Goal: Task Accomplishment & Management: Manage account settings

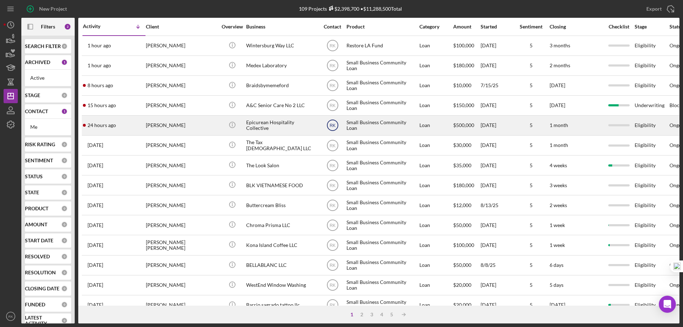
click at [334, 126] on text "RK" at bounding box center [332, 125] width 6 height 5
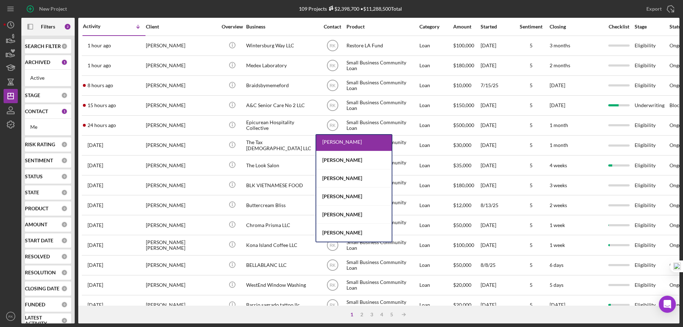
scroll to position [112, 0]
click at [348, 176] on div "Yash Abichandani" at bounding box center [353, 177] width 75 height 18
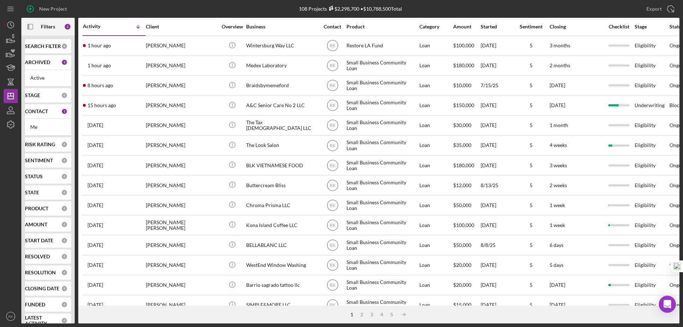
click at [34, 114] on b "CONTACT" at bounding box center [36, 111] width 23 height 6
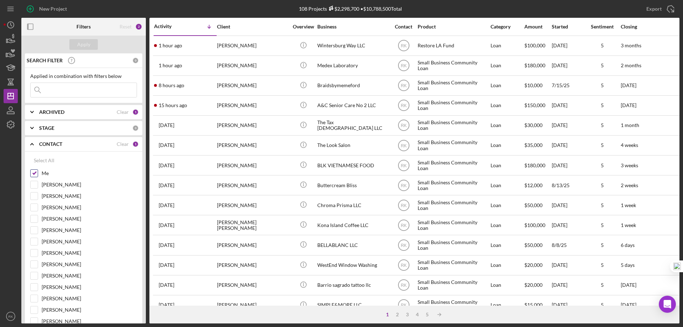
click at [35, 171] on input "Me" at bounding box center [34, 173] width 7 height 7
checkbox input "false"
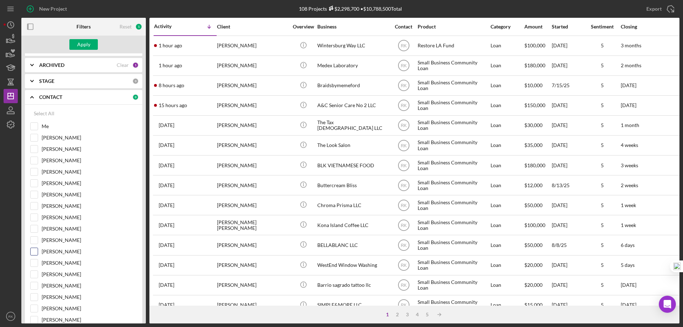
scroll to position [47, 0]
click at [37, 320] on input "Cassandra Cervera" at bounding box center [34, 319] width 7 height 7
checkbox input "true"
click at [90, 47] on button "Apply" at bounding box center [83, 44] width 28 height 11
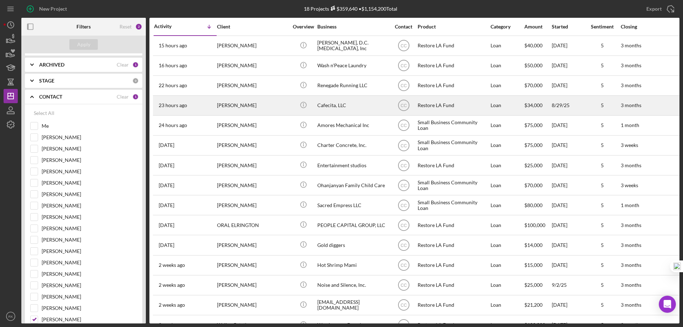
click at [328, 106] on div "Cafecita, LLC" at bounding box center [352, 105] width 71 height 19
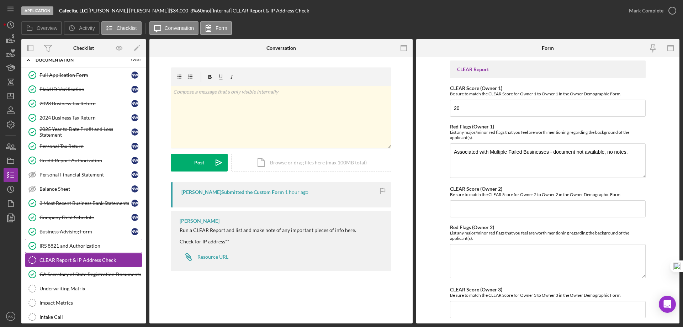
scroll to position [23, 0]
click at [78, 246] on div "IRS 8821 and Authorization" at bounding box center [90, 246] width 102 height 6
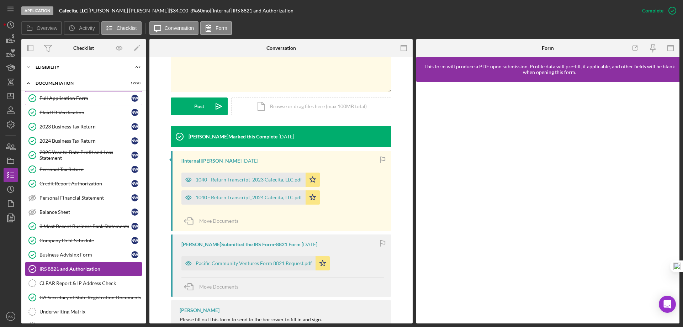
click at [63, 103] on link "Full Application Form Full Application Form N W" at bounding box center [83, 98] width 117 height 14
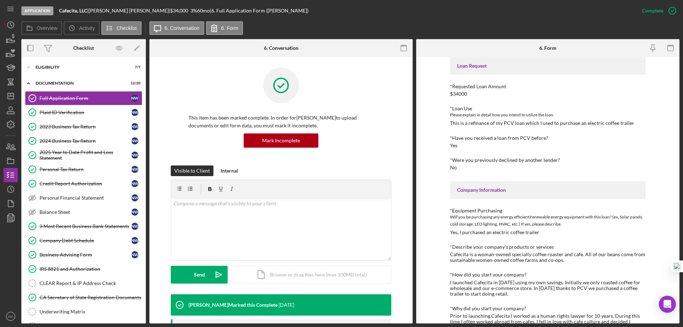
scroll to position [59, 0]
click at [62, 115] on div "Plaid ID Verification" at bounding box center [85, 113] width 92 height 6
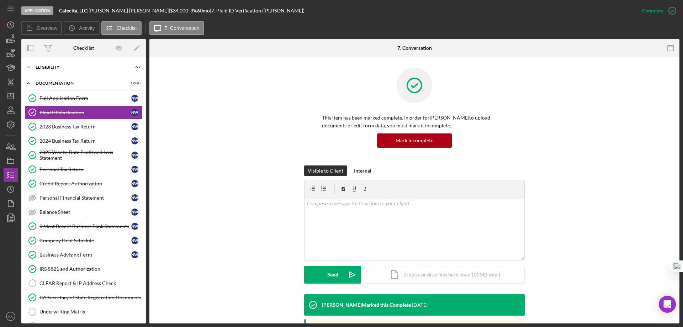
drag, startPoint x: 92, startPoint y: 11, endPoint x: 123, endPoint y: 10, distance: 31.0
click at [123, 10] on div "Cafecita, LLC | Natalie Webb | $34,000 $13,600 3 % 60 mo | 7. Plaid ID Verifica…" at bounding box center [181, 11] width 245 height 6
copy div "Natalie Webb"
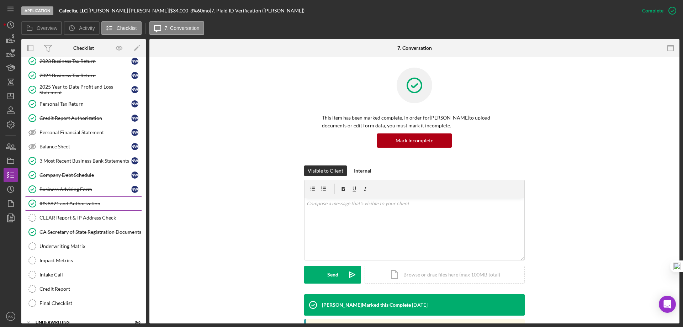
scroll to position [91, 0]
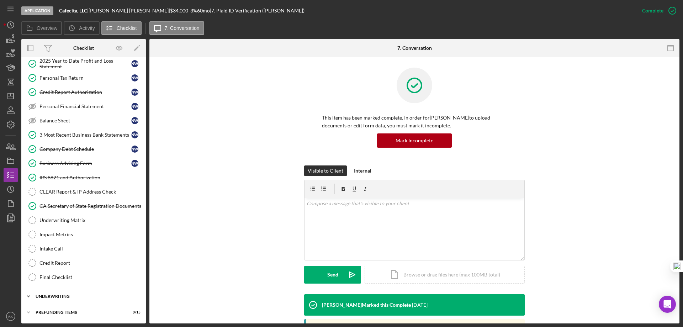
click at [64, 298] on div "Underwriting" at bounding box center [86, 296] width 101 height 4
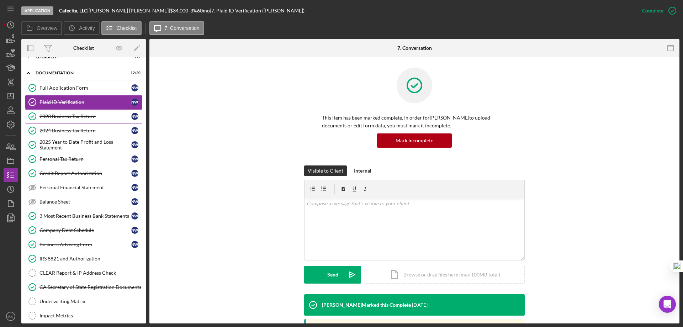
scroll to position [0, 0]
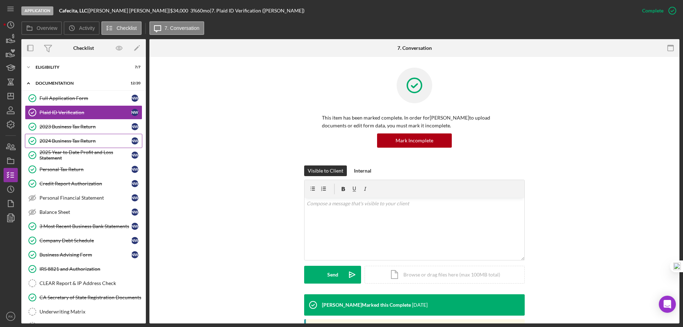
drag, startPoint x: 75, startPoint y: 132, endPoint x: 85, endPoint y: 135, distance: 10.1
click at [75, 131] on link "2023 Business Tax Return 2023 Business Tax Return N W" at bounding box center [83, 126] width 117 height 14
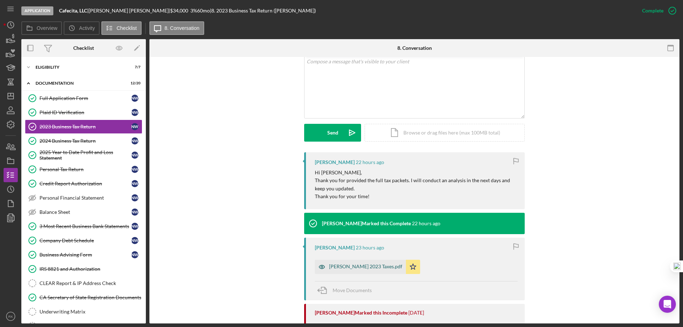
scroll to position [142, 0]
click at [351, 266] on div "Webb 2023 Taxes.pdf" at bounding box center [365, 266] width 73 height 6
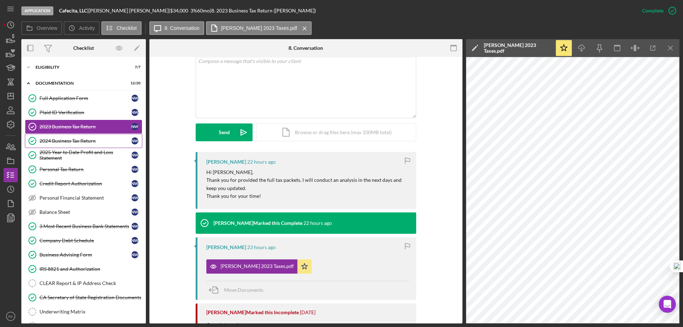
click at [65, 141] on div "2024 Business Tax Return" at bounding box center [85, 141] width 92 height 6
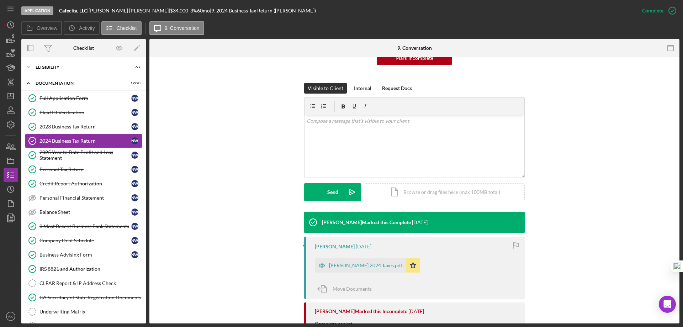
scroll to position [83, 0]
click at [353, 262] on div "Webb 2024 Taxes.pdf" at bounding box center [365, 265] width 73 height 6
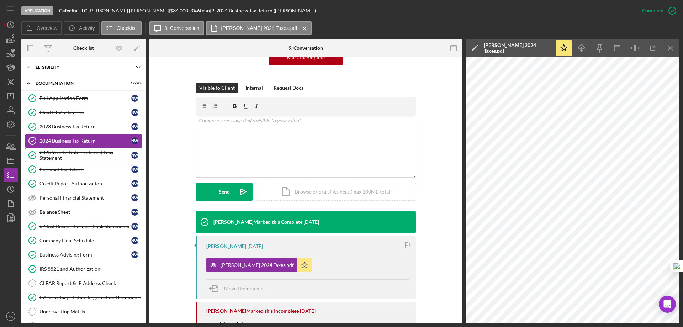
drag, startPoint x: 74, startPoint y: 158, endPoint x: 121, endPoint y: 157, distance: 47.7
click at [74, 158] on div "2025 Year to Date Profit and Loss Statement" at bounding box center [85, 154] width 92 height 11
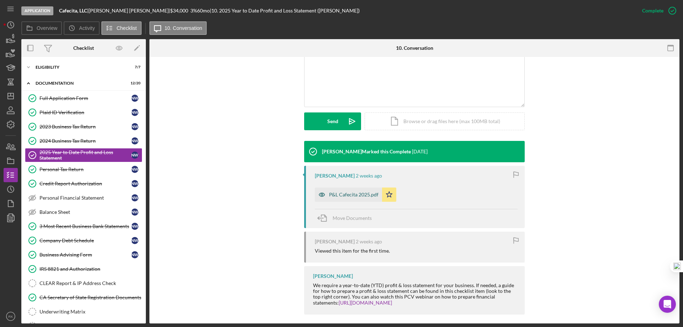
scroll to position [154, 0]
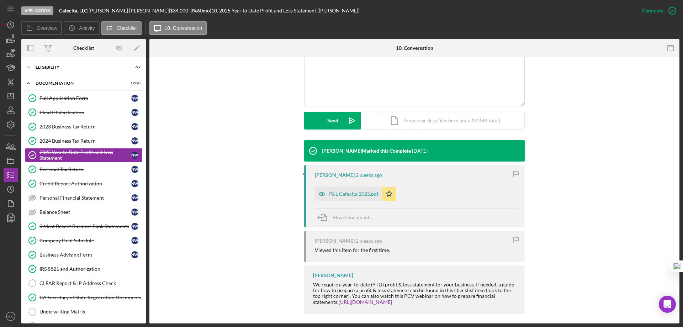
drag, startPoint x: 353, startPoint y: 196, endPoint x: 379, endPoint y: 193, distance: 26.2
click at [352, 196] on div "P&L Cafecita 2025.pdf" at bounding box center [353, 194] width 49 height 6
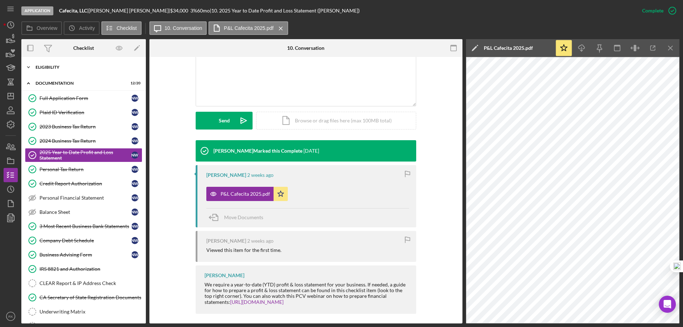
click at [54, 74] on div "Icon/Expander Eligibility 7 / 7" at bounding box center [83, 67] width 124 height 14
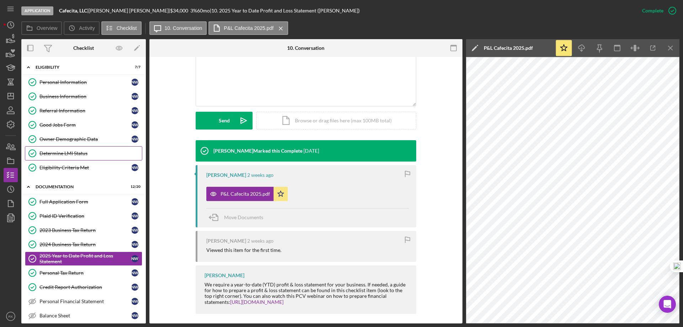
click at [67, 152] on div "Determine LMI Status" at bounding box center [90, 153] width 102 height 6
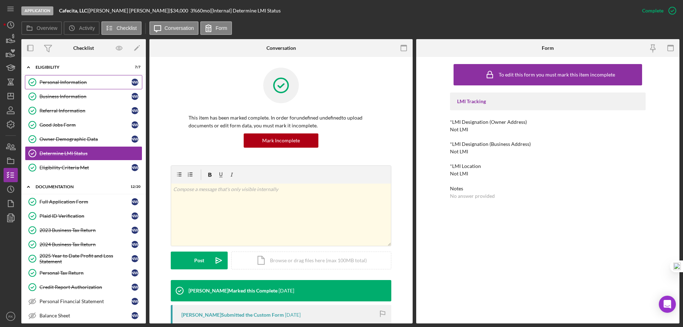
drag, startPoint x: 56, startPoint y: 85, endPoint x: 64, endPoint y: 85, distance: 7.8
click at [57, 85] on div "Personal Information" at bounding box center [85, 82] width 92 height 6
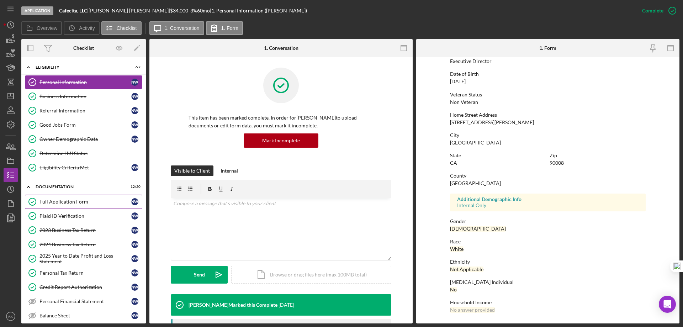
click at [61, 203] on div "Full Application Form" at bounding box center [85, 202] width 92 height 6
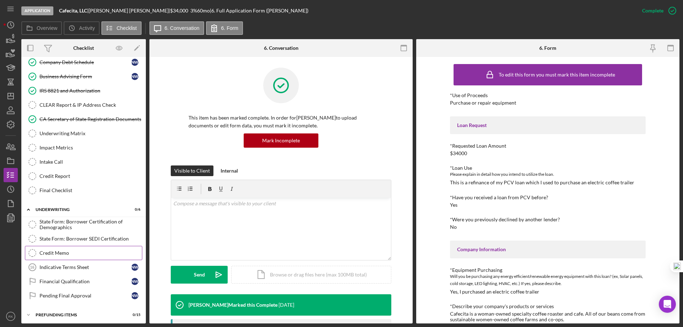
scroll to position [284, 0]
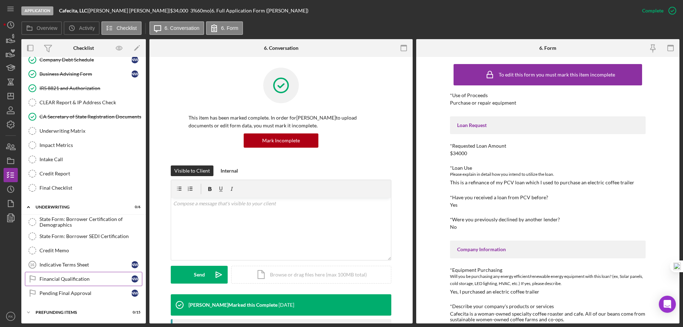
click at [73, 277] on div "Financial Qualification" at bounding box center [85, 279] width 92 height 6
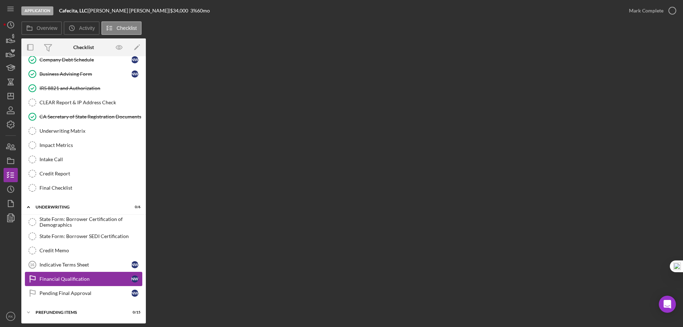
scroll to position [284, 0]
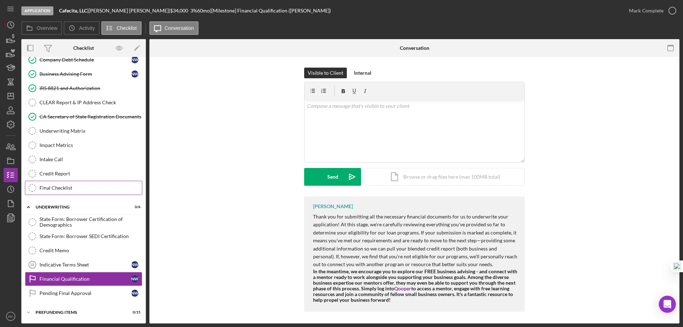
click at [59, 186] on div "Final Checklist" at bounding box center [90, 188] width 102 height 6
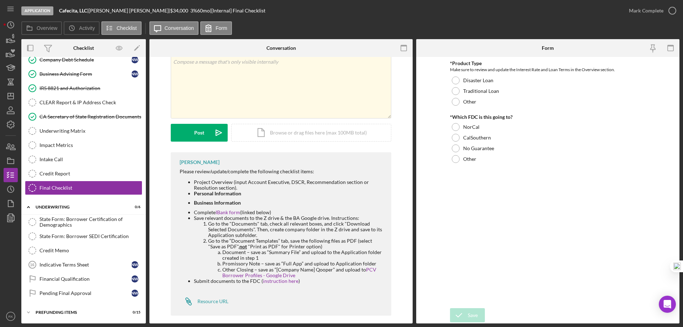
scroll to position [36, 0]
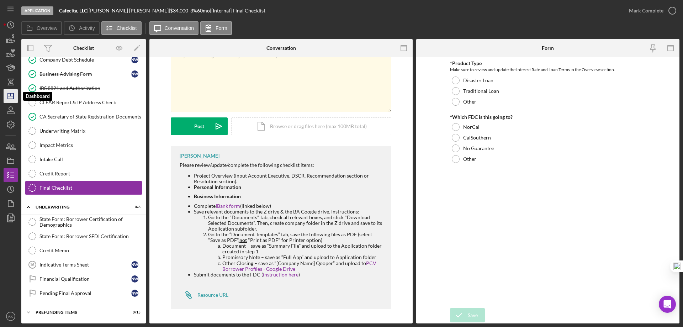
click at [11, 96] on icon "Icon/Dashboard" at bounding box center [11, 96] width 18 height 18
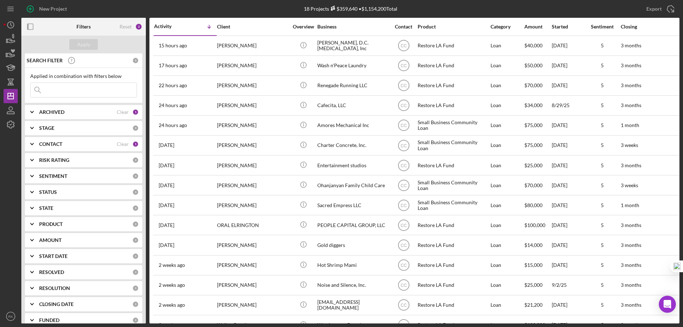
click at [46, 144] on b "CONTACT" at bounding box center [50, 144] width 23 height 6
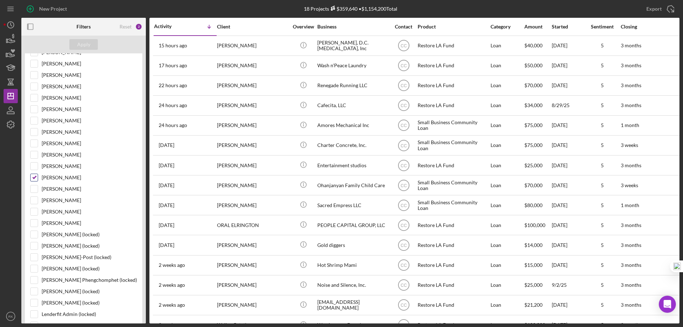
scroll to position [190, 0]
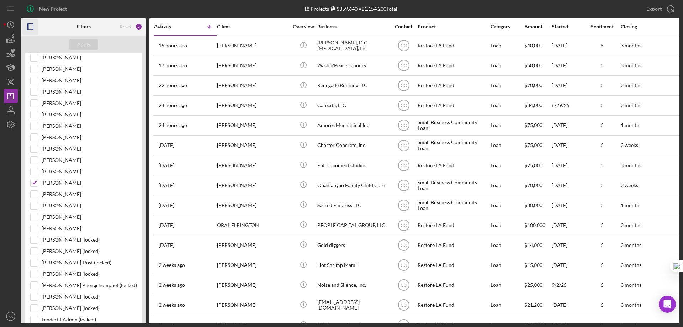
click at [29, 27] on icon "button" at bounding box center [30, 27] width 16 height 16
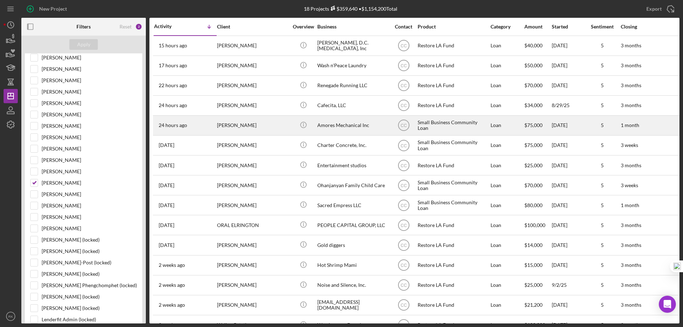
scroll to position [15, 0]
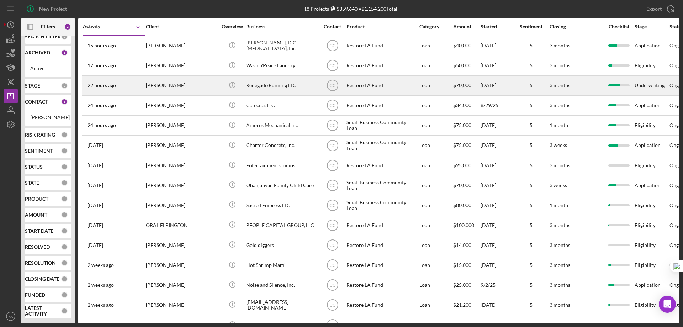
click at [264, 87] on div "Renegade Running LLC" at bounding box center [281, 85] width 71 height 19
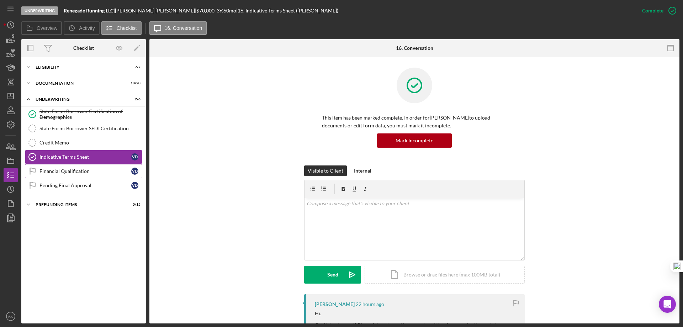
click at [63, 174] on div "Financial Qualification" at bounding box center [85, 171] width 92 height 6
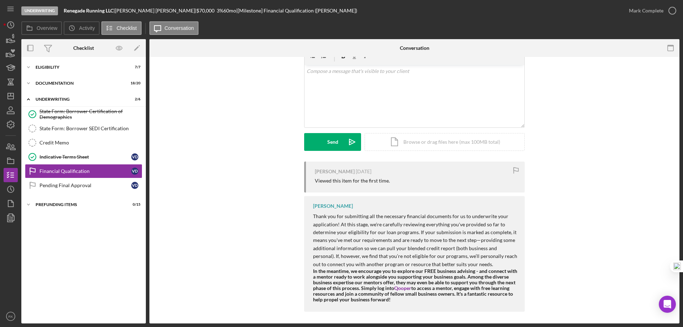
scroll to position [37, 0]
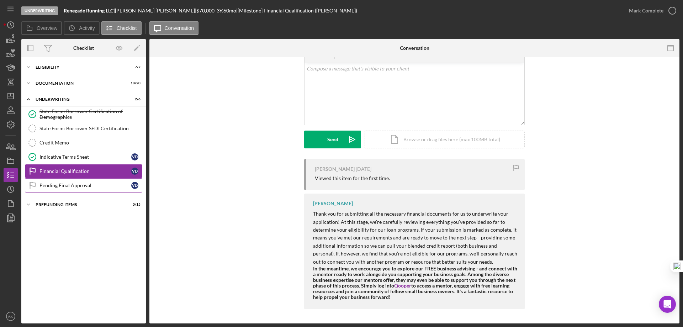
click at [80, 191] on link "Pending Final Approval Pending Final Approval V D" at bounding box center [83, 185] width 117 height 14
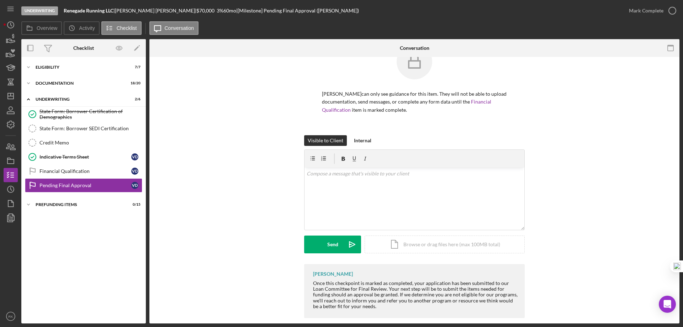
scroll to position [33, 0]
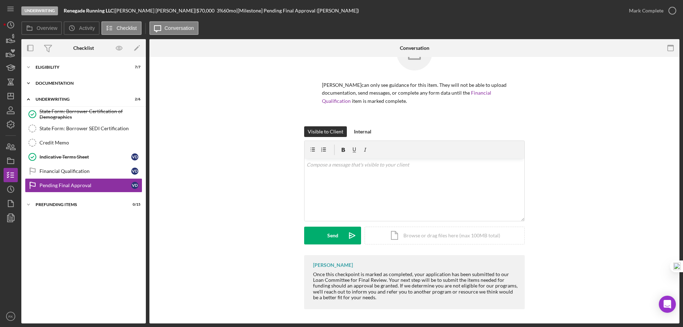
click at [50, 87] on div "Icon/Expander Documentation 18 / 20" at bounding box center [83, 83] width 124 height 14
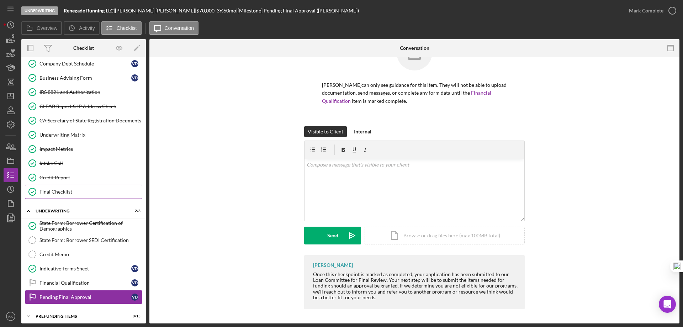
scroll to position [181, 0]
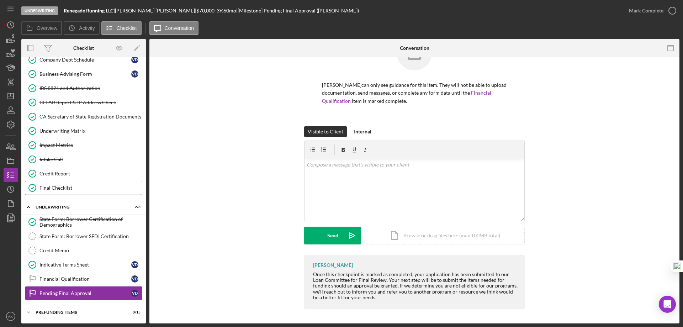
click at [65, 185] on div "Final Checklist" at bounding box center [90, 188] width 102 height 6
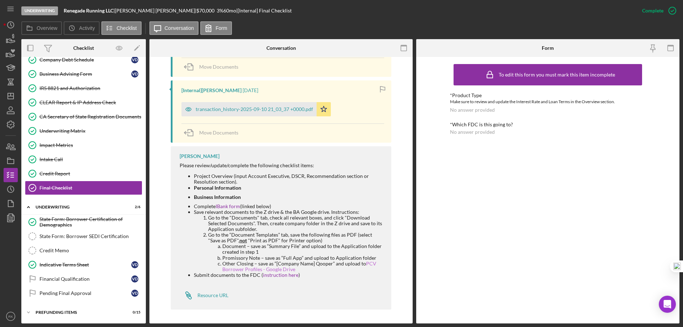
scroll to position [291, 0]
click at [229, 206] on link "IBank form" at bounding box center [228, 206] width 25 height 6
click at [16, 99] on icon "Icon/Dashboard" at bounding box center [11, 96] width 18 height 18
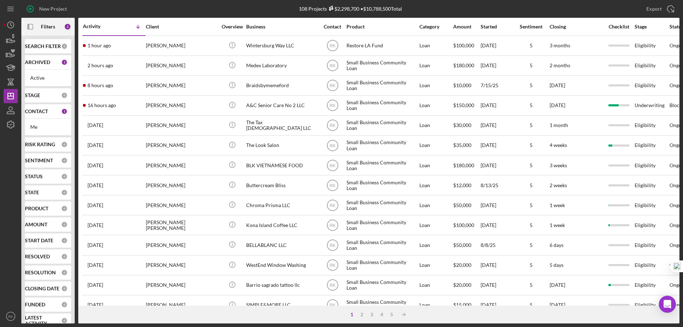
click at [41, 112] on b "CONTACT" at bounding box center [36, 111] width 23 height 6
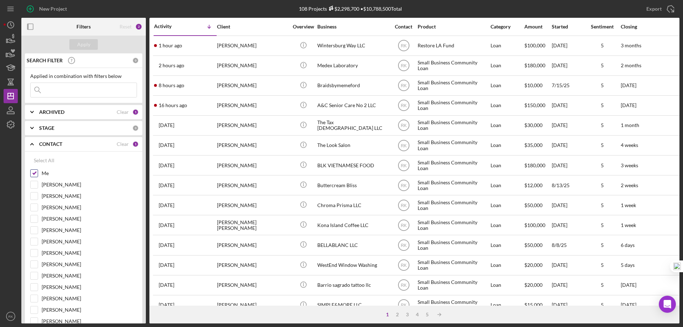
click at [35, 175] on input "Me" at bounding box center [34, 173] width 7 height 7
checkbox input "false"
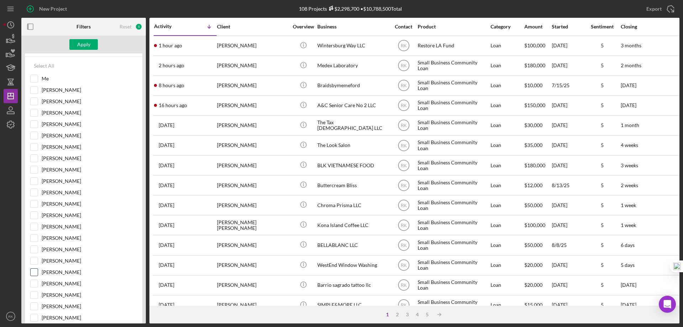
scroll to position [95, 0]
click at [35, 271] on input "Cassandra Cervera" at bounding box center [34, 271] width 7 height 7
checkbox input "true"
click at [78, 46] on div "Apply" at bounding box center [83, 44] width 13 height 11
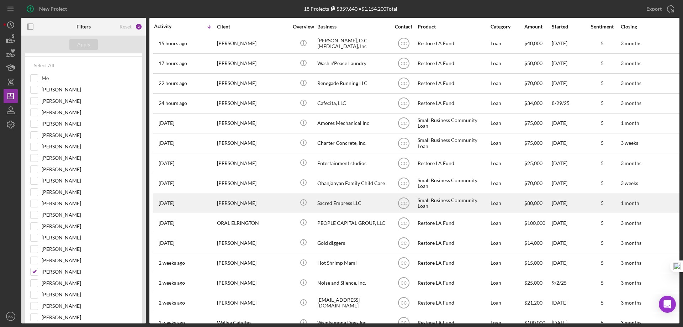
scroll to position [0, 0]
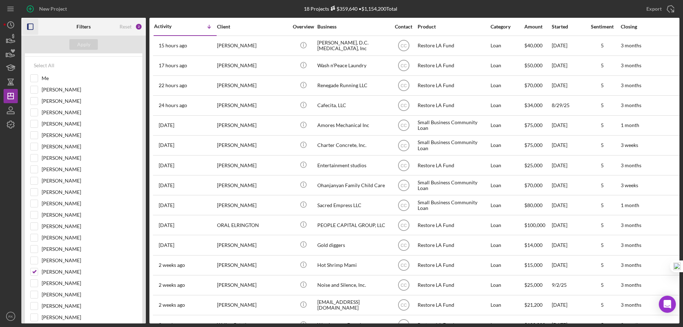
click at [30, 26] on icon "button" at bounding box center [30, 27] width 16 height 16
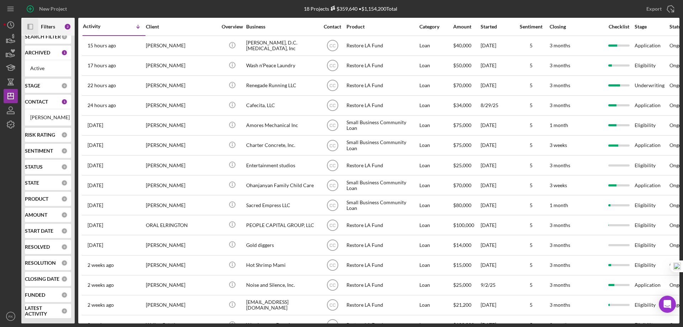
scroll to position [15, 0]
click at [42, 99] on b "CONTACT" at bounding box center [36, 102] width 23 height 6
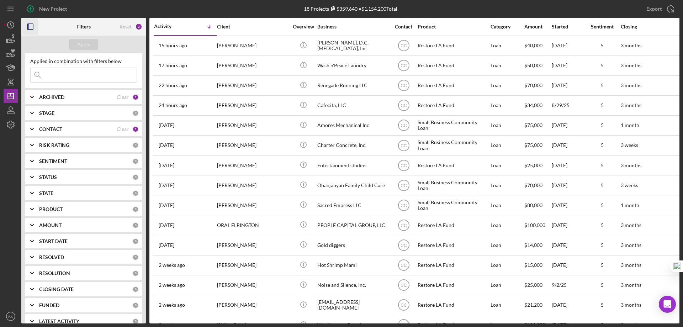
click at [31, 28] on icon "button" at bounding box center [30, 27] width 16 height 16
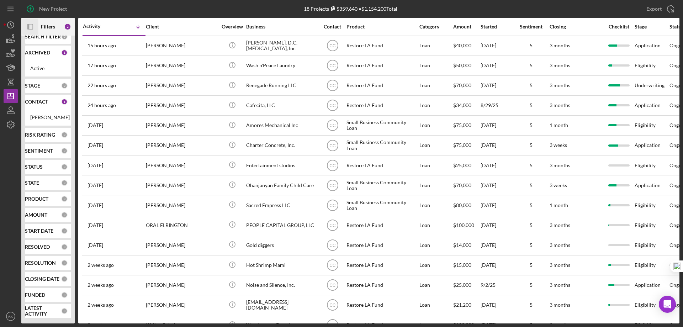
click at [46, 115] on div "Cassandra Cervera" at bounding box center [48, 118] width 36 height 6
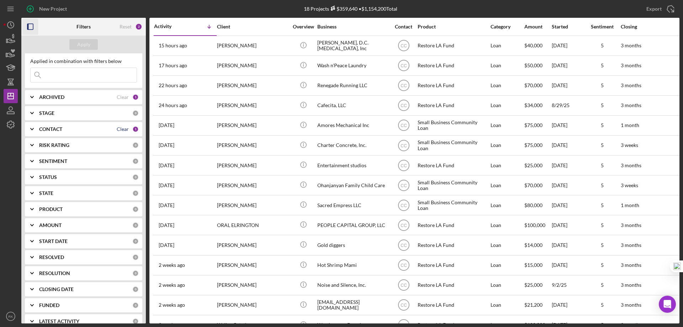
click at [117, 130] on div "Clear" at bounding box center [123, 129] width 12 height 6
click at [54, 130] on b "CONTACT" at bounding box center [50, 129] width 23 height 6
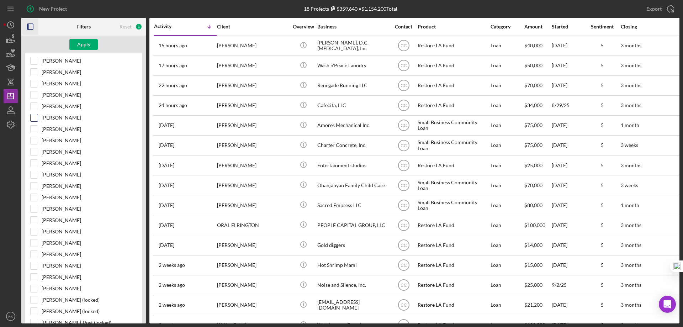
click at [33, 113] on div "Me Grace Fenton Bob Porter Patrick Campbell Stephanie Simotas Casey Bell Lameis…" at bounding box center [83, 251] width 107 height 410
click at [36, 119] on input "Lameisha Williams" at bounding box center [34, 119] width 7 height 7
checkbox input "true"
click at [86, 43] on div "Apply" at bounding box center [83, 44] width 13 height 11
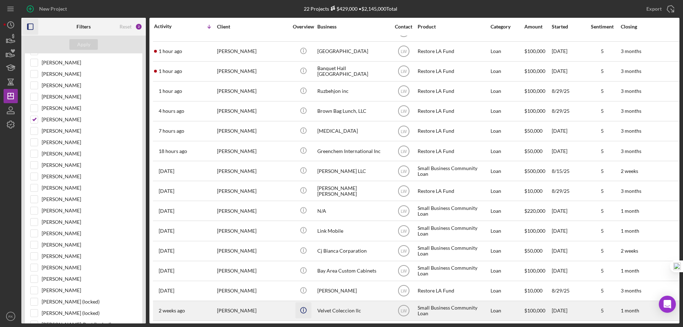
scroll to position [0, 0]
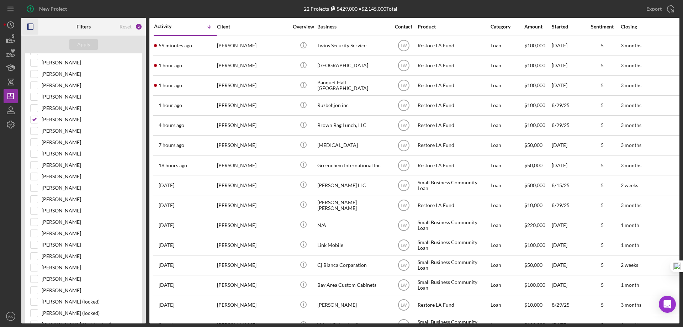
click at [30, 27] on icon "button" at bounding box center [30, 27] width 16 height 16
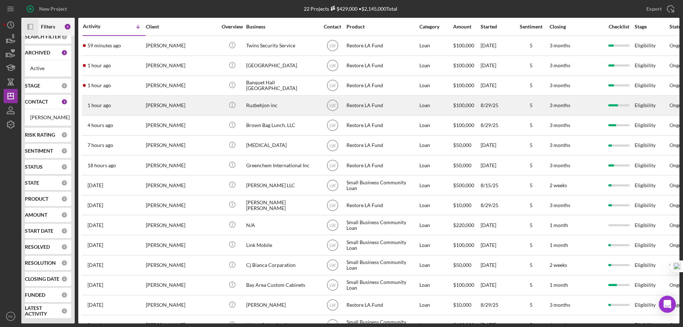
scroll to position [15, 0]
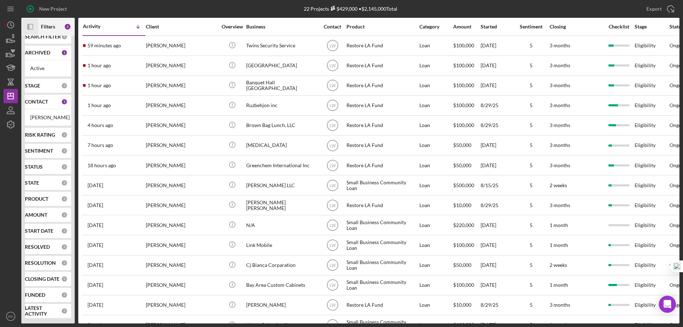
click at [45, 99] on b "CONTACT" at bounding box center [36, 102] width 23 height 6
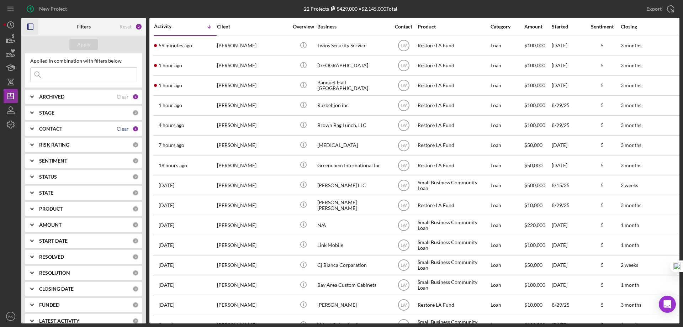
click at [122, 127] on div "Clear" at bounding box center [123, 129] width 12 height 6
click at [45, 131] on b "CONTACT" at bounding box center [50, 129] width 23 height 6
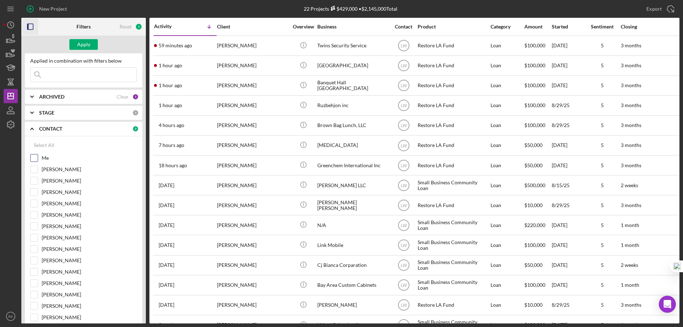
click at [34, 156] on input "Me" at bounding box center [34, 157] width 7 height 7
checkbox input "true"
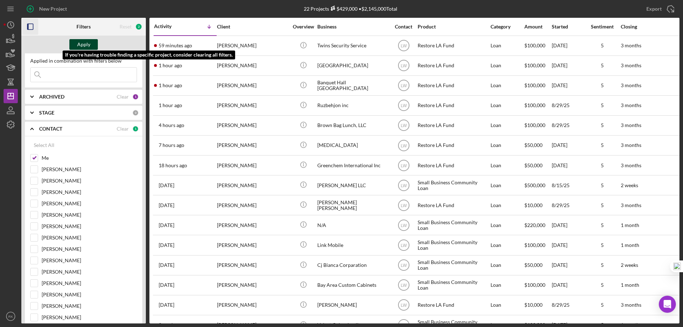
click at [82, 44] on div "Apply" at bounding box center [83, 44] width 13 height 11
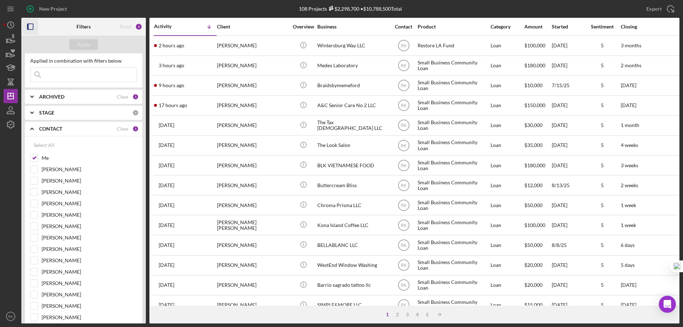
click at [33, 129] on icon "Icon/Expander" at bounding box center [32, 129] width 18 height 18
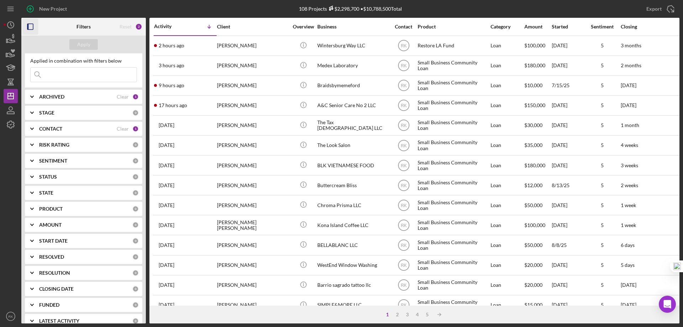
click at [32, 28] on icon "button" at bounding box center [30, 27] width 16 height 16
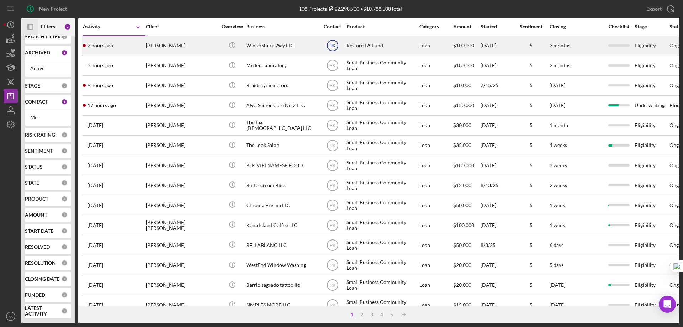
click at [332, 47] on text "RK" at bounding box center [332, 45] width 6 height 5
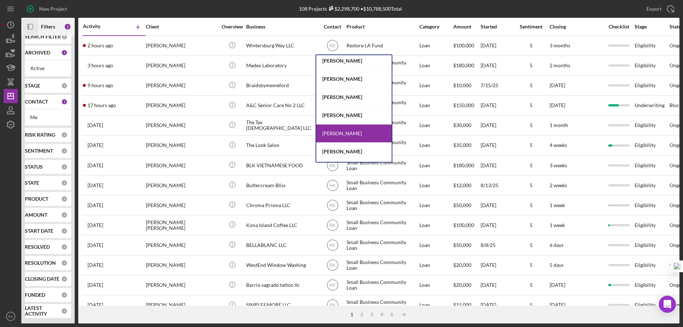
scroll to position [44, 0]
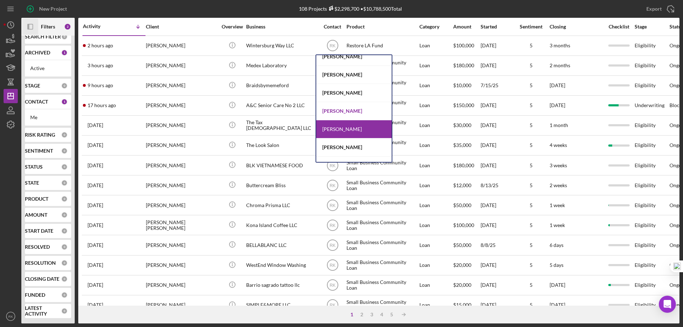
click at [343, 113] on div "Lameisha Williams" at bounding box center [353, 111] width 75 height 18
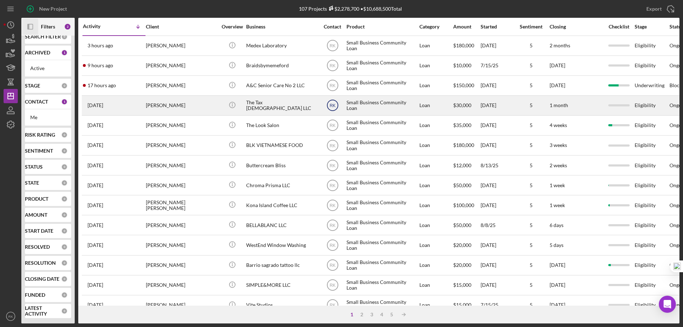
click at [334, 106] on text "RK" at bounding box center [332, 105] width 6 height 5
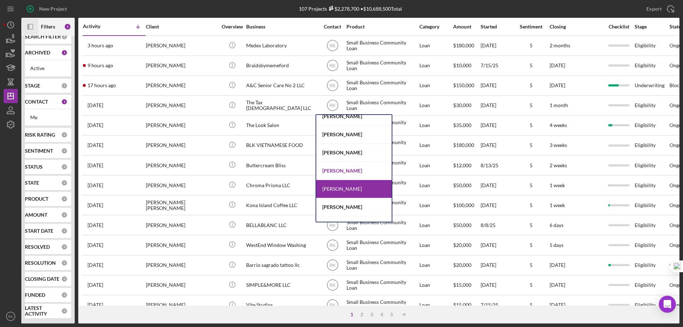
click at [340, 171] on div "Lameisha Williams" at bounding box center [353, 171] width 75 height 18
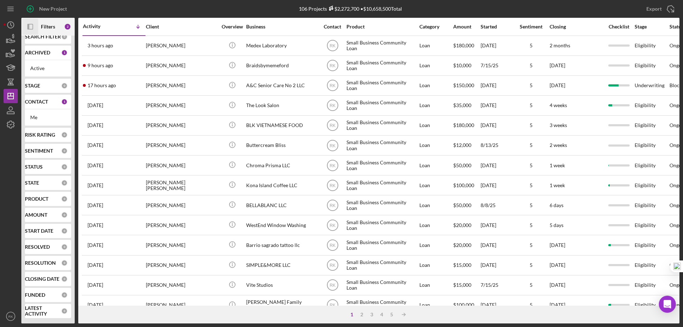
scroll to position [0, 0]
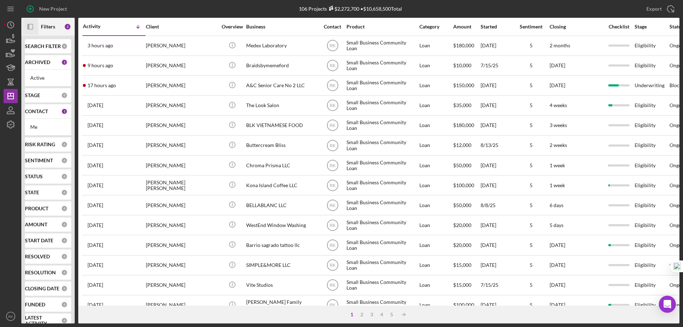
drag, startPoint x: 45, startPoint y: 113, endPoint x: 41, endPoint y: 128, distance: 16.1
click at [45, 113] on b "CONTACT" at bounding box center [36, 111] width 23 height 6
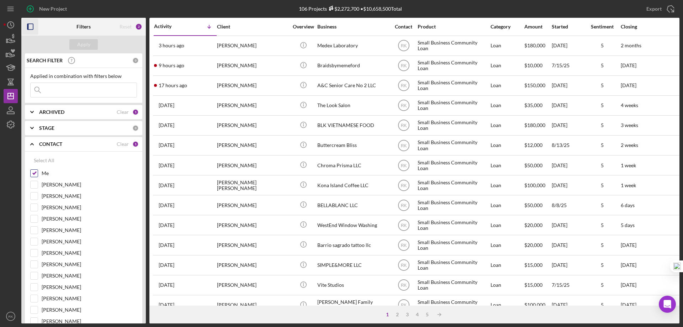
click at [36, 174] on input "Me" at bounding box center [34, 173] width 7 height 7
checkbox input "false"
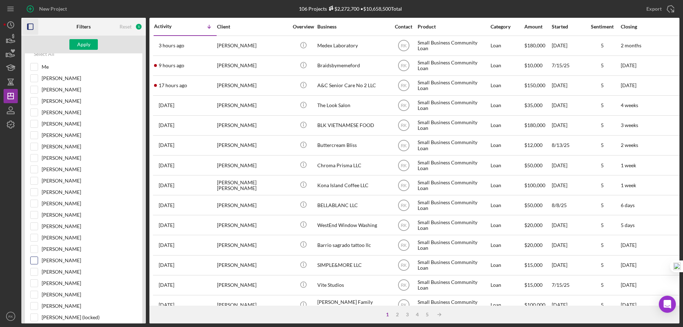
scroll to position [107, 0]
drag, startPoint x: 37, startPoint y: 261, endPoint x: 43, endPoint y: 240, distance: 21.9
click at [37, 260] on input "Cassandra Cervera" at bounding box center [34, 259] width 7 height 7
checkbox input "true"
drag, startPoint x: 80, startPoint y: 48, endPoint x: 71, endPoint y: 55, distance: 11.2
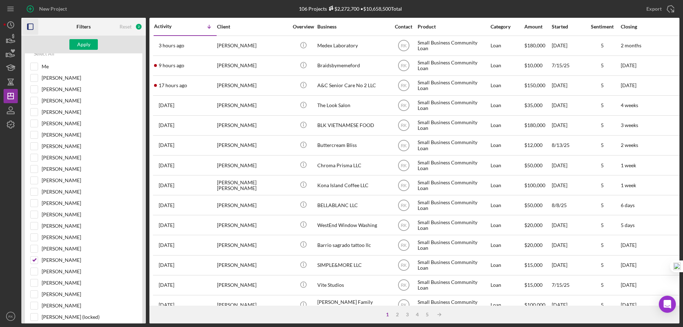
click at [80, 48] on div "Apply" at bounding box center [83, 44] width 13 height 11
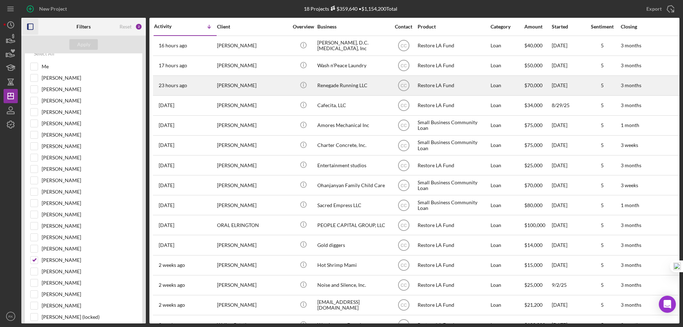
click at [341, 83] on div "Renegade Running LLC" at bounding box center [352, 85] width 71 height 19
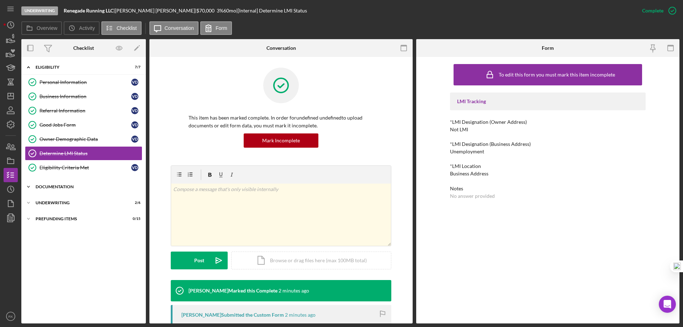
drag, startPoint x: 60, startPoint y: 185, endPoint x: 84, endPoint y: 185, distance: 23.1
click at [60, 182] on div "Icon/Expander Documentation 18 / 20" at bounding box center [83, 187] width 124 height 14
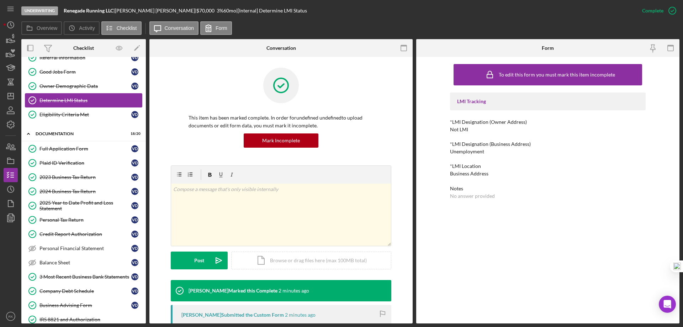
scroll to position [53, 0]
click at [64, 100] on div "Determine LMI Status" at bounding box center [90, 101] width 102 height 6
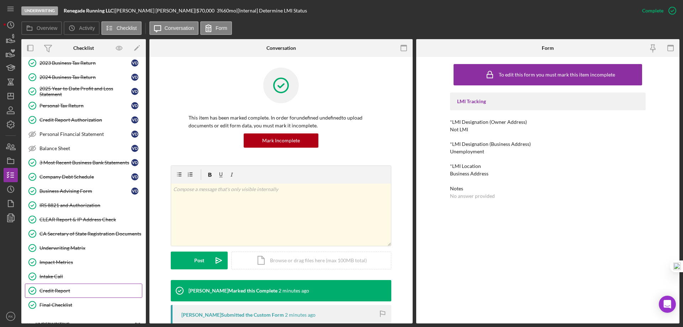
scroll to position [183, 0]
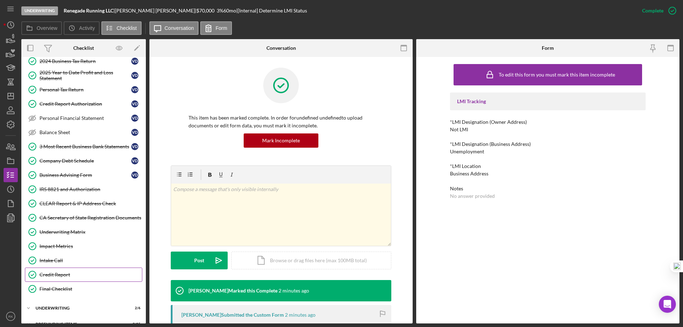
drag, startPoint x: 65, startPoint y: 286, endPoint x: 138, endPoint y: 276, distance: 72.9
click at [65, 286] on div "Final Checklist" at bounding box center [90, 289] width 102 height 6
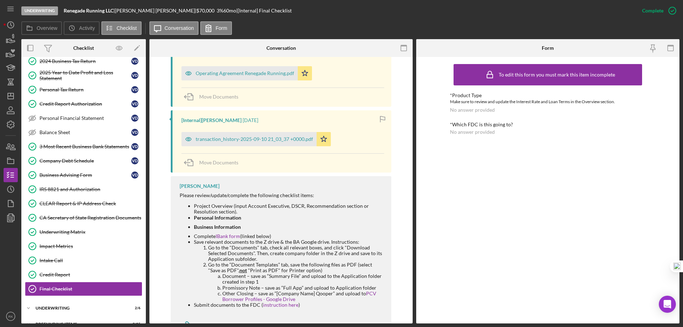
scroll to position [261, 0]
click at [227, 237] on link "IBank form" at bounding box center [228, 236] width 25 height 6
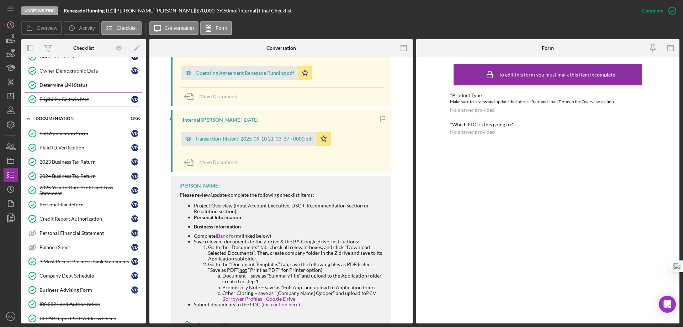
scroll to position [65, 0]
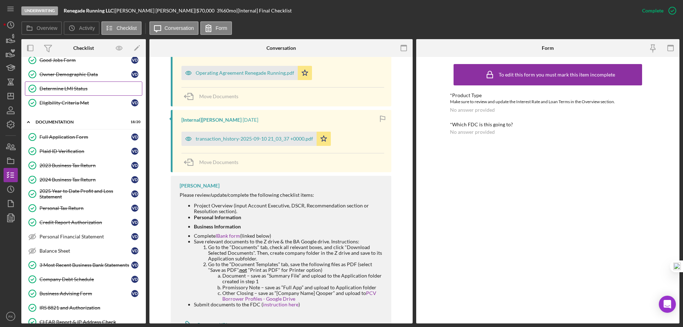
click at [67, 89] on div "Determine LMI Status" at bounding box center [90, 89] width 102 height 6
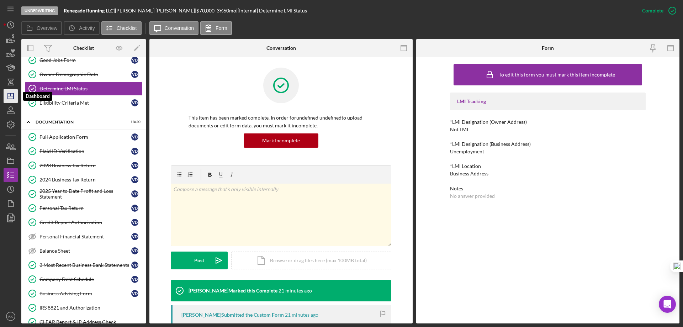
click at [11, 99] on icon "Icon/Dashboard" at bounding box center [11, 96] width 18 height 18
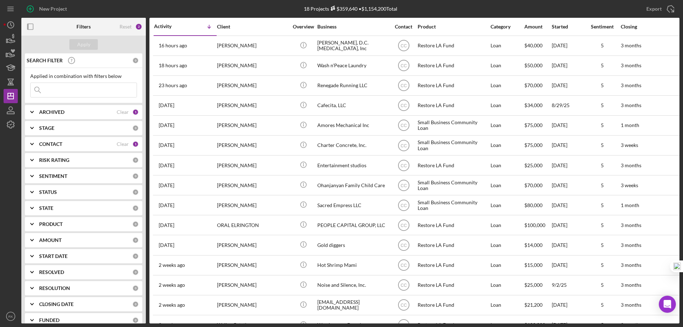
click at [56, 144] on b "CONTACT" at bounding box center [50, 144] width 23 height 6
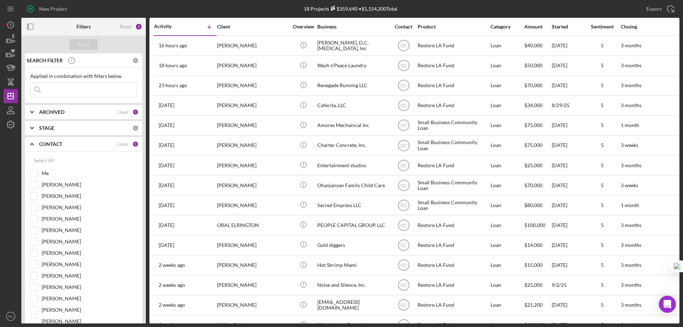
click at [56, 144] on b "CONTACT" at bounding box center [50, 144] width 23 height 6
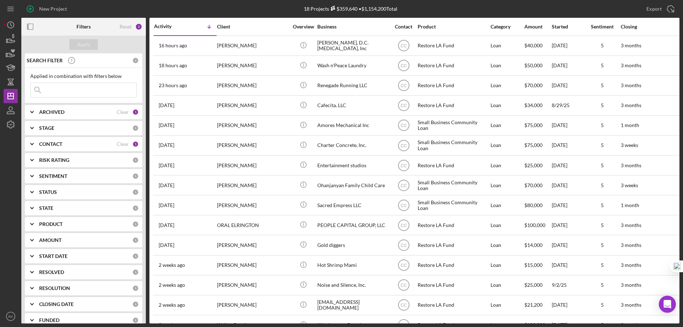
click at [56, 144] on b "CONTACT" at bounding box center [50, 144] width 23 height 6
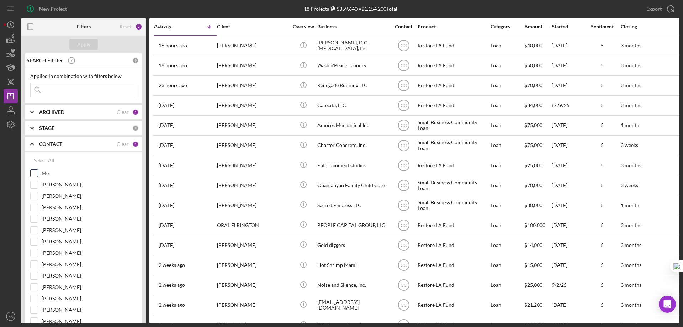
click at [36, 174] on input "Me" at bounding box center [34, 173] width 7 height 7
checkbox input "true"
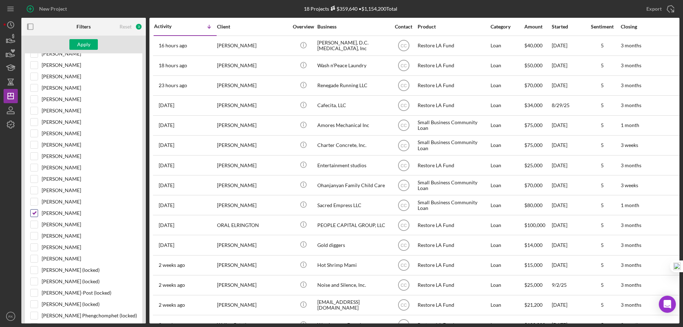
scroll to position [154, 0]
click at [34, 218] on div "Cassandra Cervera" at bounding box center [83, 214] width 107 height 11
click at [36, 211] on input "Cassandra Cervera" at bounding box center [34, 212] width 7 height 7
checkbox input "false"
click at [84, 44] on div "Apply" at bounding box center [83, 44] width 13 height 11
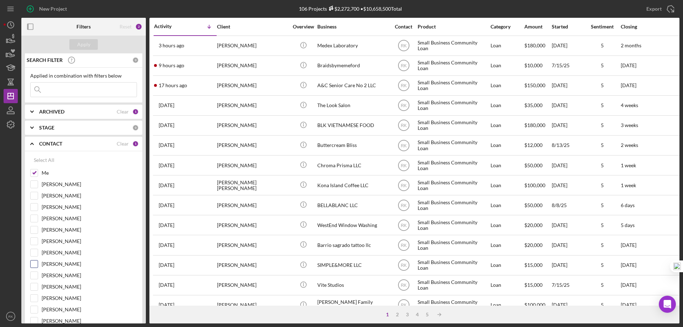
scroll to position [0, 0]
click at [28, 26] on rect "button" at bounding box center [27, 27] width 1 height 6
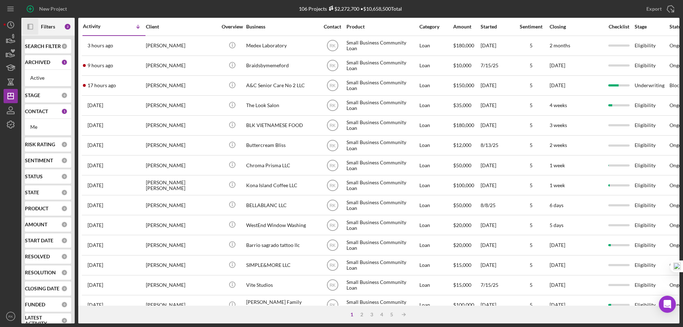
drag, startPoint x: 41, startPoint y: 110, endPoint x: 43, endPoint y: 117, distance: 8.0
click at [41, 110] on b "CONTACT" at bounding box center [36, 111] width 23 height 6
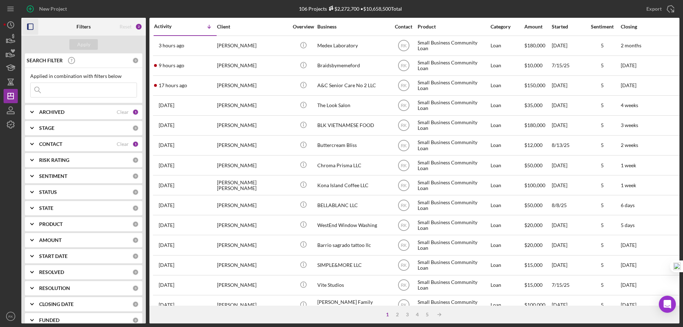
drag, startPoint x: 119, startPoint y: 145, endPoint x: 99, endPoint y: 143, distance: 20.4
click at [117, 145] on div "Clear" at bounding box center [123, 144] width 12 height 6
click at [47, 142] on b "CONTACT" at bounding box center [50, 144] width 23 height 6
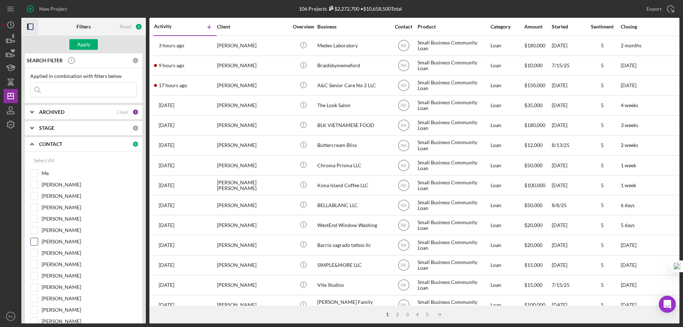
click at [35, 242] on input "Lameisha Williams" at bounding box center [34, 241] width 7 height 7
checkbox input "true"
click at [93, 46] on button "Apply" at bounding box center [83, 44] width 28 height 11
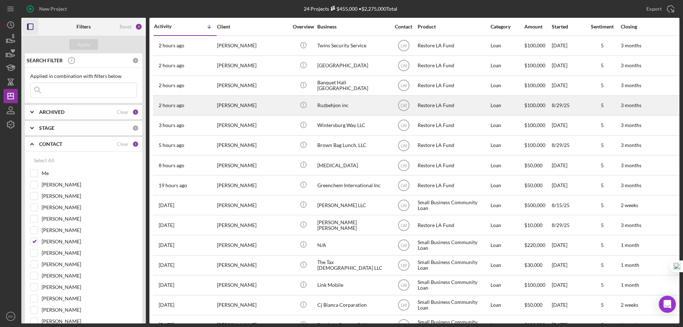
click at [242, 105] on div "Roozbeh Farahanipour" at bounding box center [252, 105] width 71 height 19
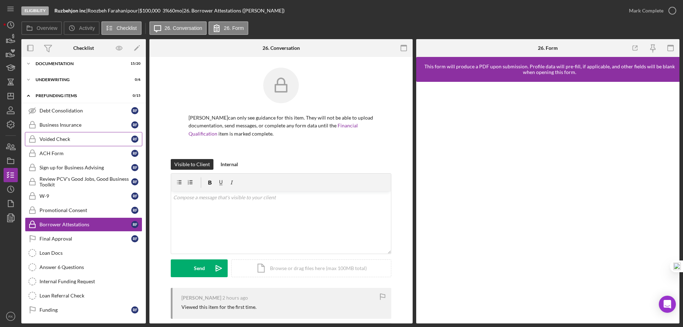
scroll to position [20, 0]
click at [53, 84] on div "Icon/Expander Underwriting 0 / 6" at bounding box center [83, 79] width 124 height 14
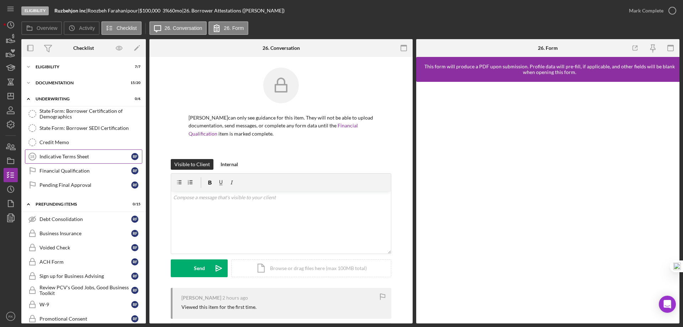
scroll to position [0, 0]
click at [56, 85] on div "Documentation" at bounding box center [86, 83] width 101 height 4
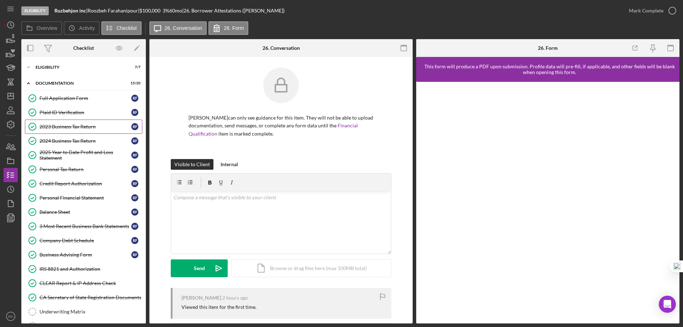
click at [62, 131] on link "2023 Business Tax Return 2023 Business Tax Return R F" at bounding box center [83, 126] width 117 height 14
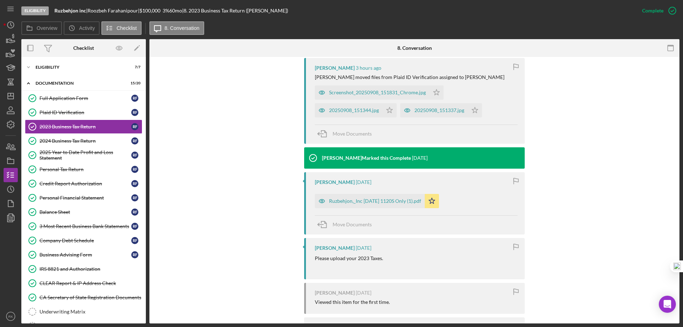
scroll to position [237, 0]
click at [386, 201] on div "Ruzbehjon,_Inc 12 31 2023 1120S Only (1).pdf" at bounding box center [375, 200] width 92 height 6
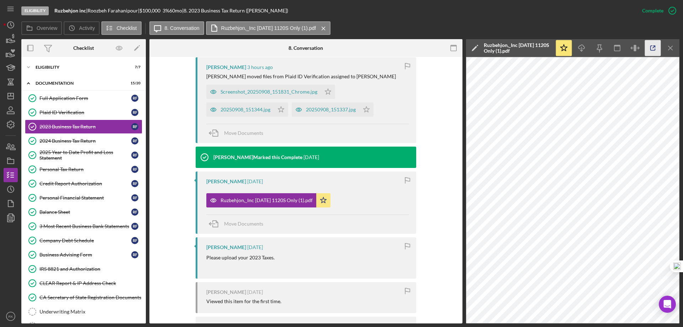
click at [651, 46] on icon "button" at bounding box center [652, 48] width 5 height 5
click at [60, 143] on div "2024 Business Tax Return" at bounding box center [85, 141] width 92 height 6
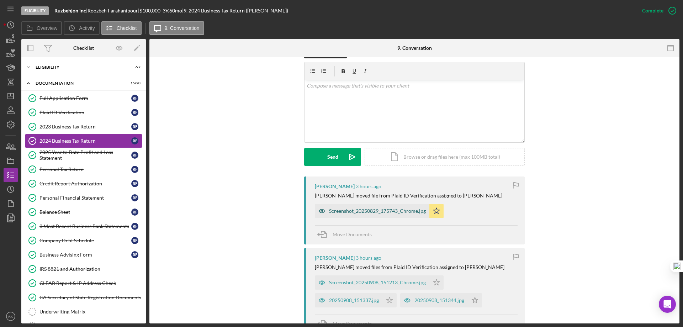
click at [393, 213] on div "Screenshot_20250829_175743_Chrome.jpg" at bounding box center [377, 211] width 97 height 6
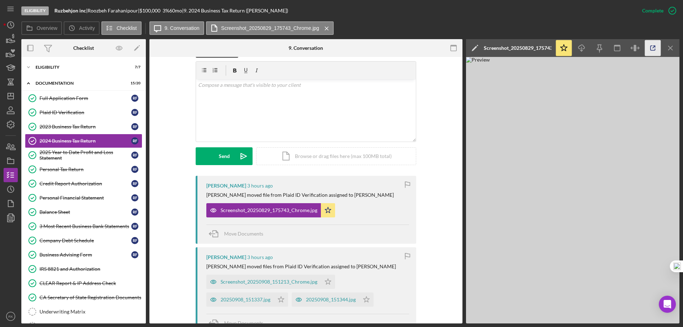
click at [655, 48] on icon "button" at bounding box center [653, 48] width 16 height 16
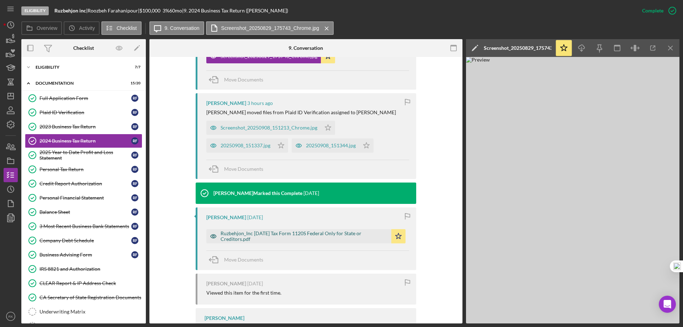
click at [298, 238] on div "Ruzbehjon_Inc 12 31 2024 Tax Form 1120S Federal Only for State or Creditors.pdf" at bounding box center [303, 235] width 167 height 11
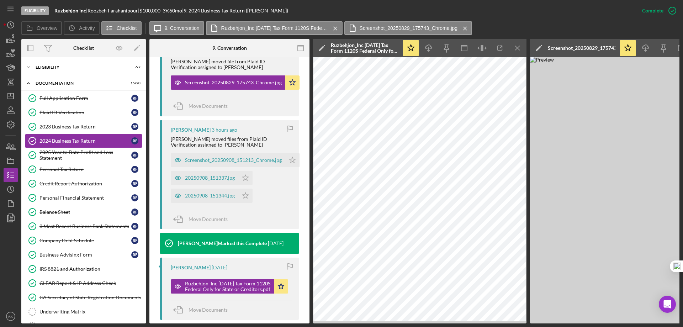
scroll to position [259, 0]
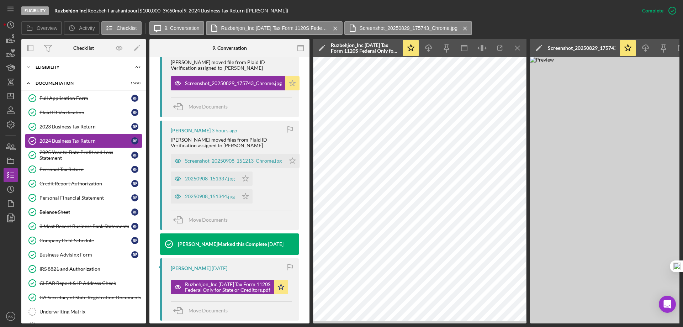
click at [290, 90] on icon "Icon/Star" at bounding box center [292, 83] width 14 height 14
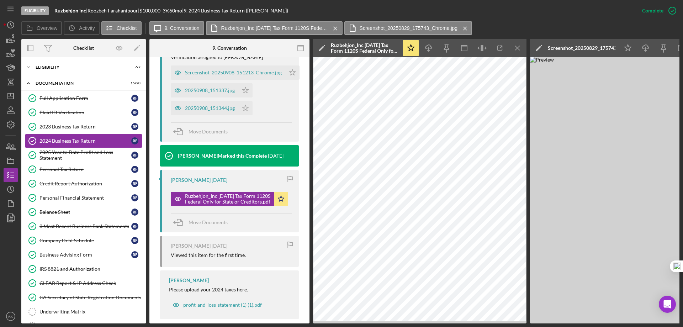
scroll to position [352, 0]
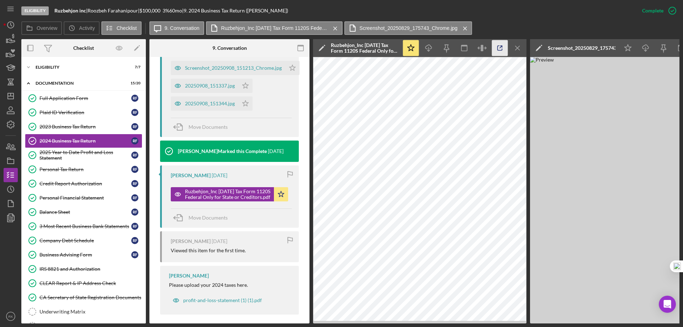
click at [496, 44] on icon "button" at bounding box center [500, 48] width 16 height 16
drag, startPoint x: 66, startPoint y: 156, endPoint x: 57, endPoint y: 171, distance: 17.6
click at [67, 156] on div "2025 Year to Date Profit and Loss Statement" at bounding box center [85, 154] width 92 height 11
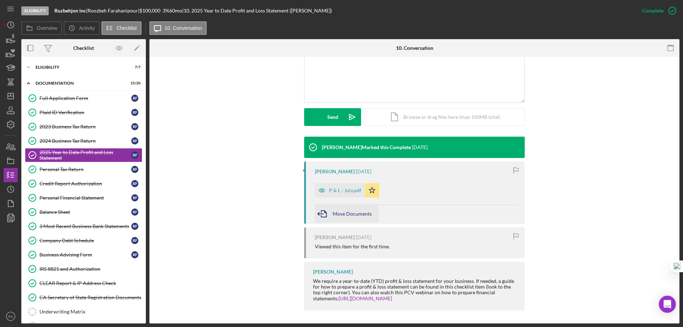
scroll to position [159, 0]
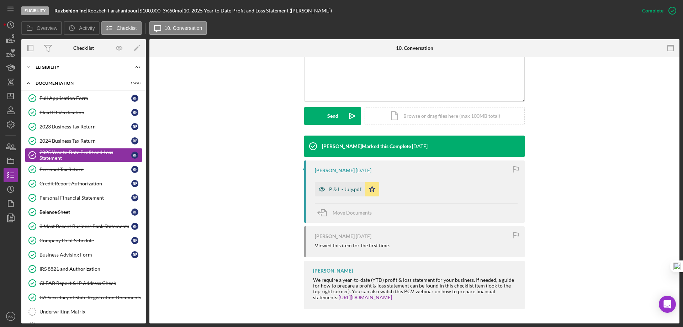
click at [338, 194] on div "P & L - July.pdf" at bounding box center [340, 189] width 50 height 14
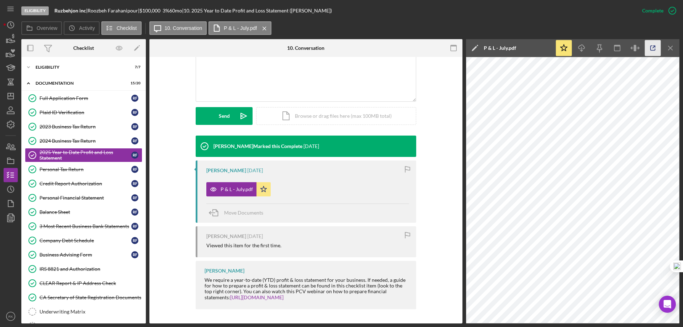
click at [652, 44] on icon "button" at bounding box center [653, 48] width 16 height 16
click at [78, 237] on link "Company Debt Schedule Company Debt Schedule R F" at bounding box center [83, 240] width 117 height 14
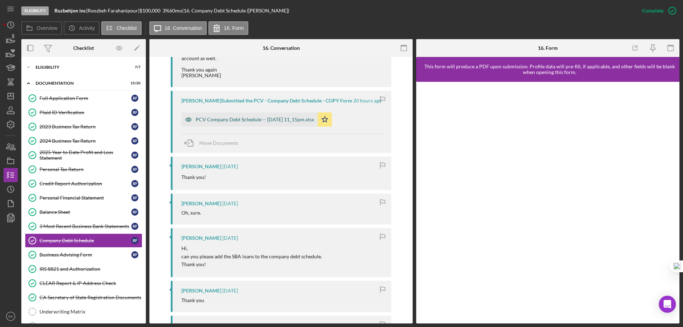
click at [256, 122] on div "PCV Company Debt Schedule -- 2025-09-15 11_15pm.xlsx" at bounding box center [255, 120] width 118 height 6
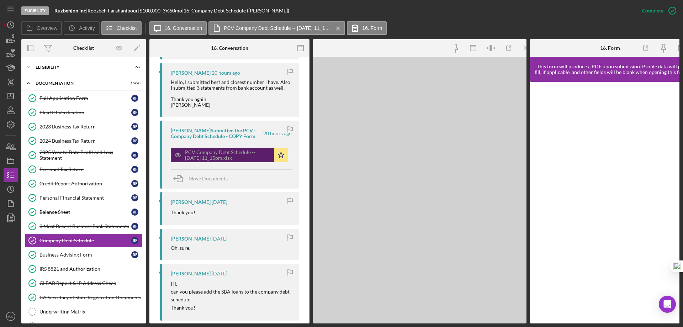
scroll to position [903, 0]
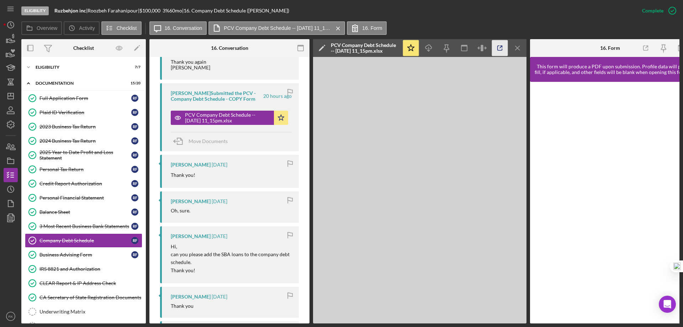
click at [503, 46] on icon "button" at bounding box center [500, 48] width 16 height 16
click at [9, 98] on icon "Icon/Dashboard" at bounding box center [11, 96] width 18 height 18
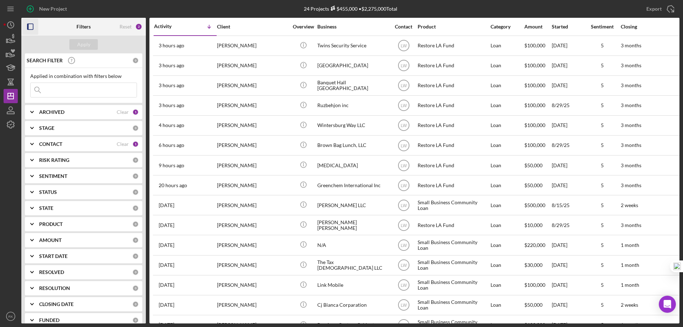
click at [32, 27] on icon "button" at bounding box center [30, 27] width 16 height 16
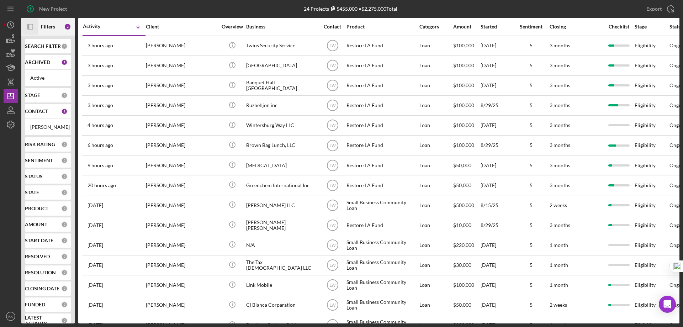
drag, startPoint x: 39, startPoint y: 113, endPoint x: 42, endPoint y: 122, distance: 9.8
click at [39, 113] on b "CONTACT" at bounding box center [36, 111] width 23 height 6
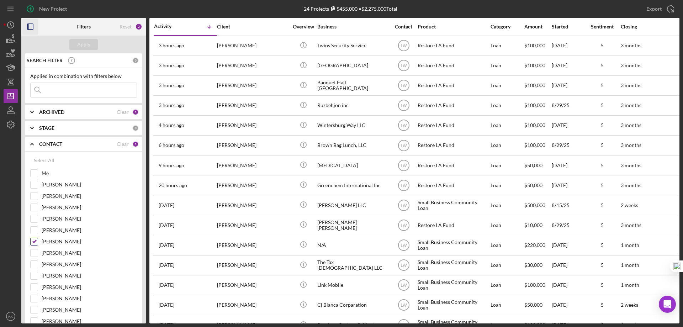
click at [36, 243] on input "Lameisha Williams" at bounding box center [34, 241] width 7 height 7
checkbox input "false"
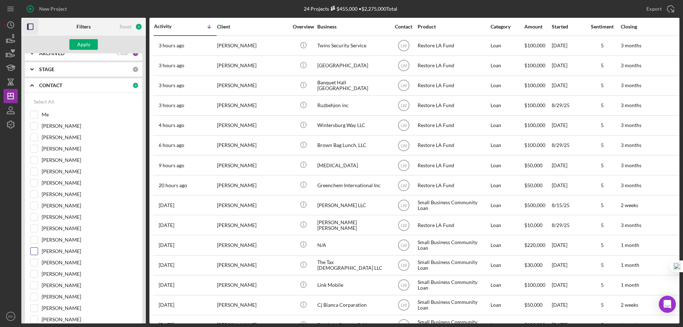
scroll to position [59, 0]
click at [34, 250] on input "[PERSON_NAME]" at bounding box center [34, 250] width 7 height 7
checkbox input "true"
click at [90, 47] on div "Apply" at bounding box center [83, 44] width 13 height 11
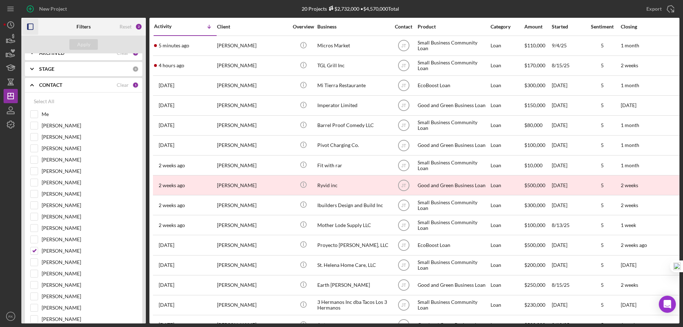
click at [33, 28] on rect "button" at bounding box center [30, 27] width 6 height 6
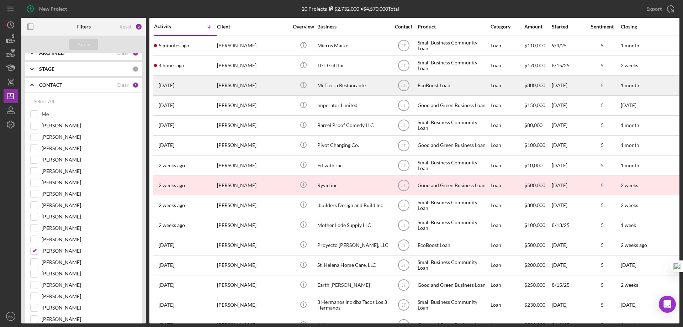
scroll to position [10, 0]
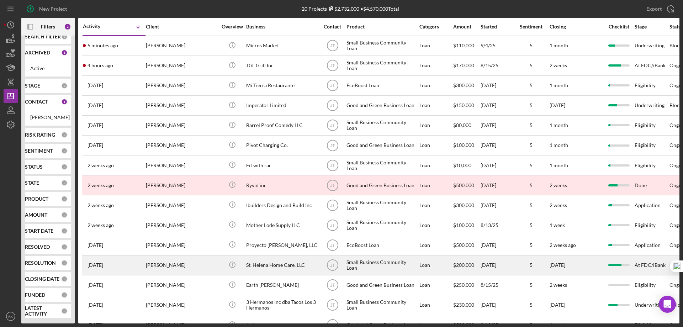
click at [263, 268] on div "St. Helena Home Care, LLC" at bounding box center [281, 265] width 71 height 19
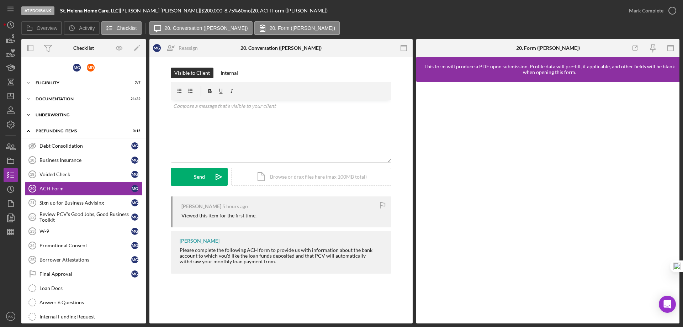
click at [52, 114] on div "Underwriting" at bounding box center [86, 115] width 101 height 4
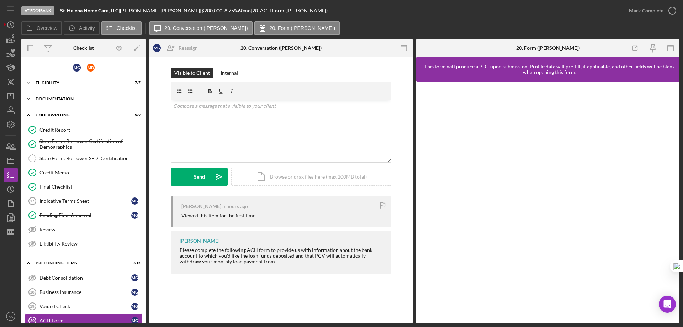
click at [53, 94] on div "Icon/Expander Documentation 21 / 22" at bounding box center [83, 99] width 124 height 14
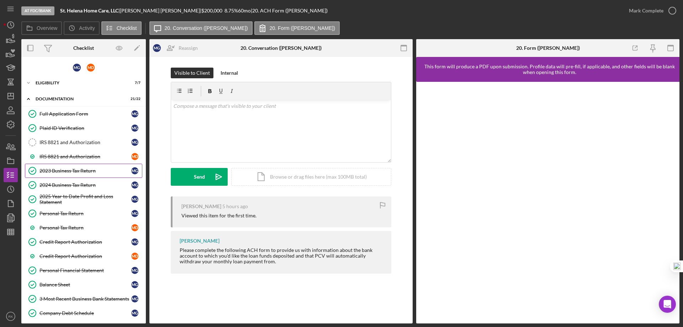
drag, startPoint x: 68, startPoint y: 172, endPoint x: 106, endPoint y: 168, distance: 38.3
click at [69, 172] on div "2023 Business Tax Return" at bounding box center [85, 171] width 92 height 6
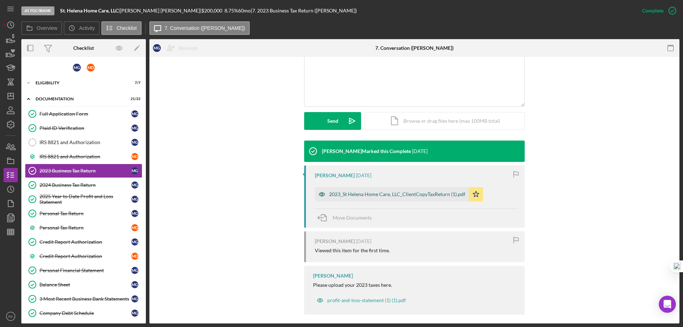
scroll to position [154, 0]
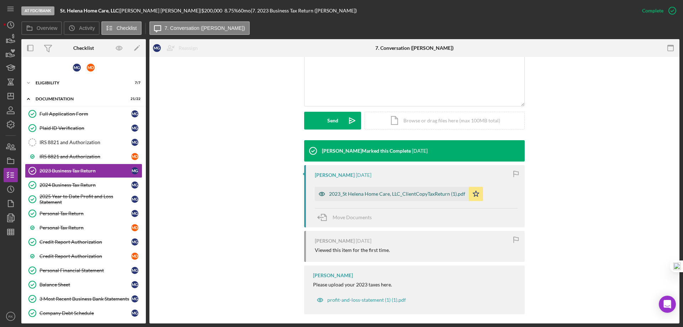
click at [383, 193] on div "2023_St Helena Home Care, LLC_ClientCopyTaxReturn (1).pdf" at bounding box center [397, 194] width 136 height 6
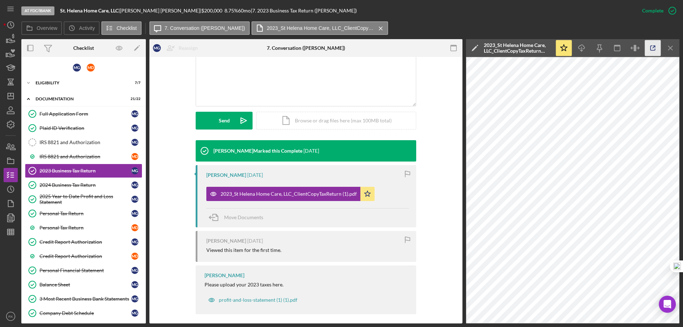
click at [652, 48] on icon "button" at bounding box center [653, 48] width 16 height 16
click at [58, 143] on div "IRS 8821 and Authorization" at bounding box center [85, 142] width 92 height 6
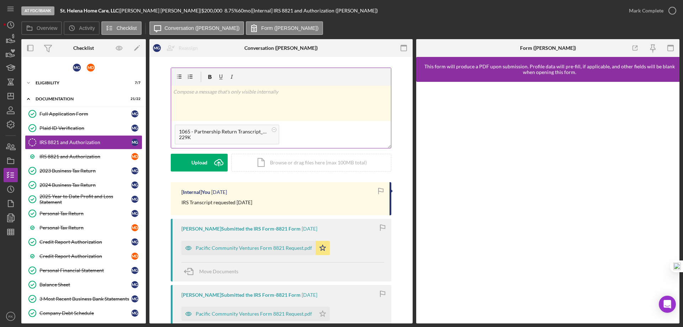
click at [191, 93] on p at bounding box center [281, 92] width 216 height 8
click at [201, 161] on div "Post" at bounding box center [199, 163] width 10 height 18
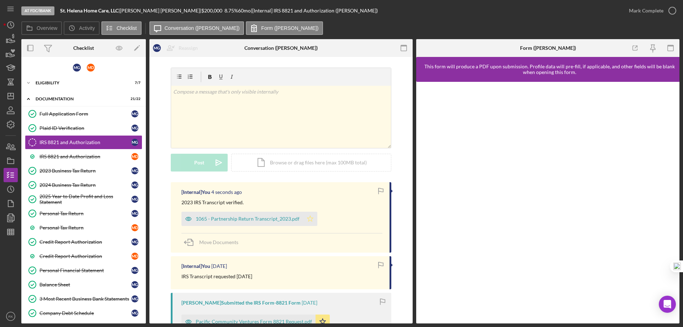
click at [307, 221] on polygon "button" at bounding box center [310, 219] width 6 height 6
click at [77, 182] on div "2024 Business Tax Return" at bounding box center [85, 185] width 92 height 6
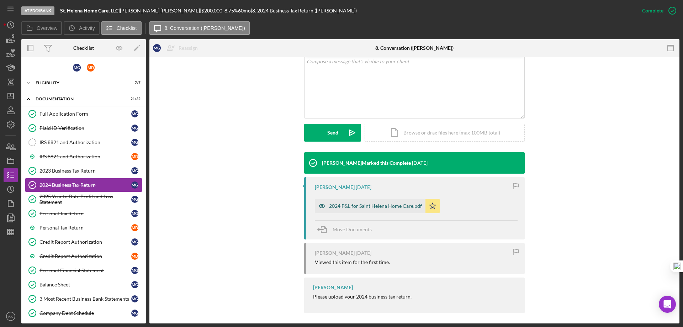
scroll to position [142, 0]
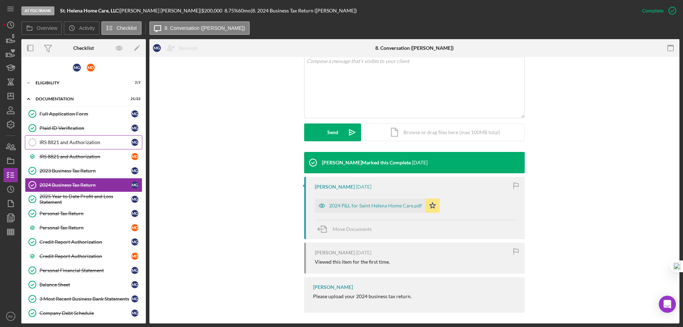
click at [79, 145] on div "IRS 8821 and Authorization" at bounding box center [85, 142] width 92 height 6
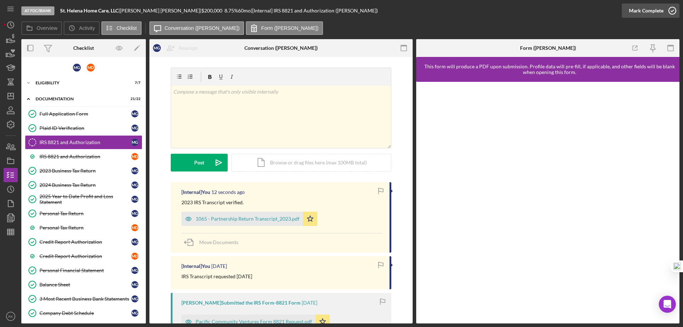
click at [670, 9] on icon "button" at bounding box center [672, 11] width 18 height 18
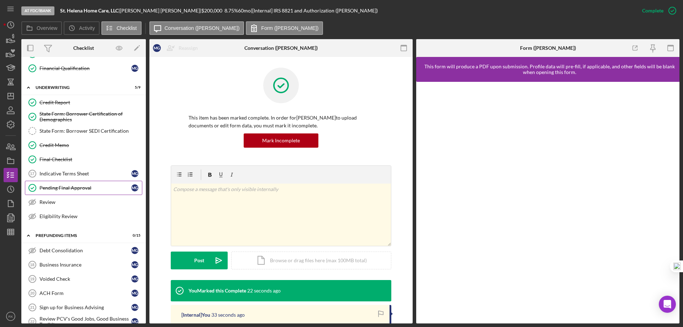
scroll to position [344, 0]
click at [59, 145] on div "Credit Memo" at bounding box center [90, 146] width 102 height 6
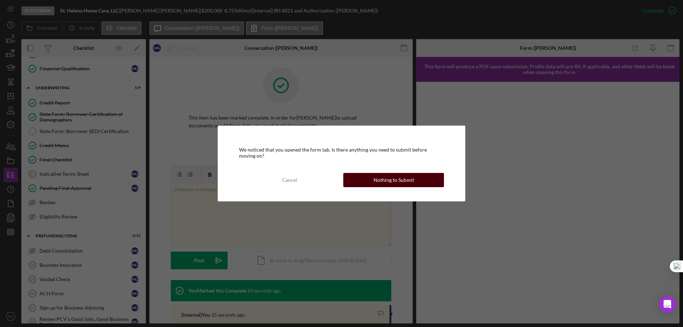
click at [366, 186] on button "Nothing to Submit" at bounding box center [393, 180] width 101 height 14
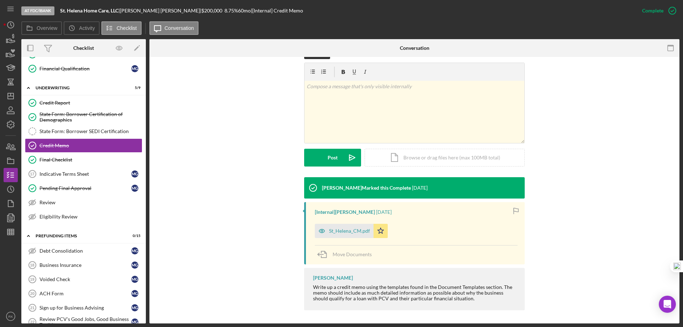
scroll to position [118, 0]
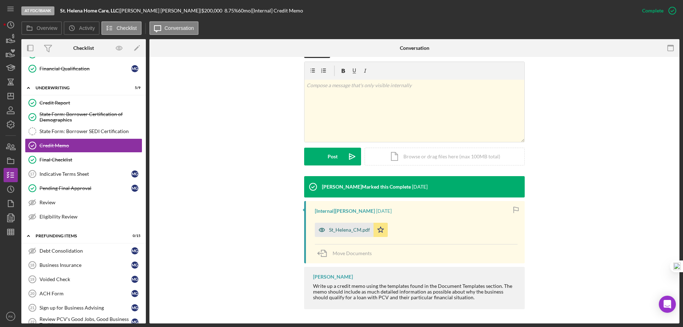
click at [351, 234] on div "St_Helena_CM.pdf" at bounding box center [344, 230] width 59 height 14
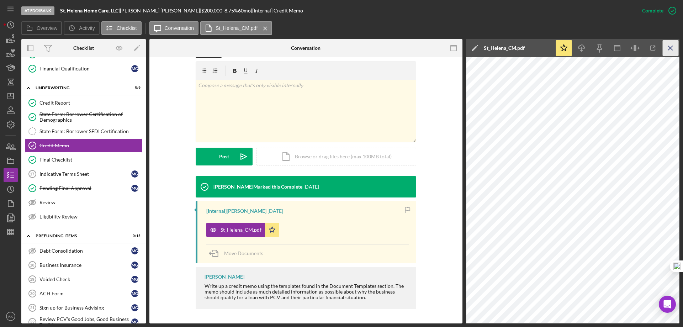
click at [674, 50] on icon "Icon/Menu Close" at bounding box center [671, 48] width 16 height 16
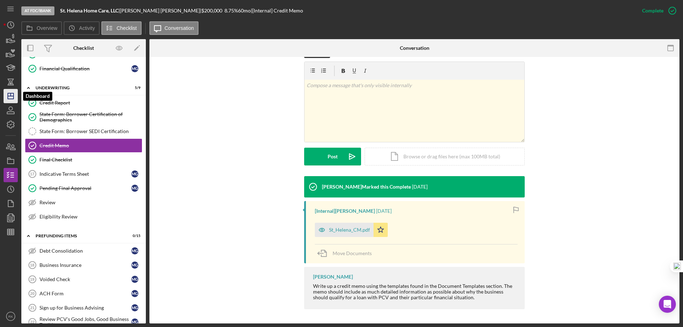
click at [12, 100] on icon "Icon/Dashboard" at bounding box center [11, 96] width 18 height 18
